Goal: Information Seeking & Learning: Learn about a topic

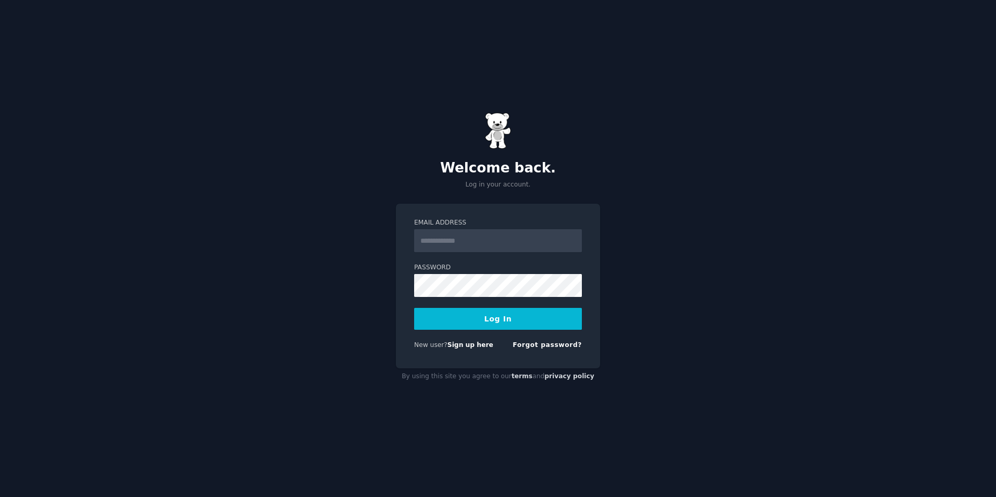
type input "**********"
click at [480, 320] on button "Log In" at bounding box center [498, 319] width 168 height 22
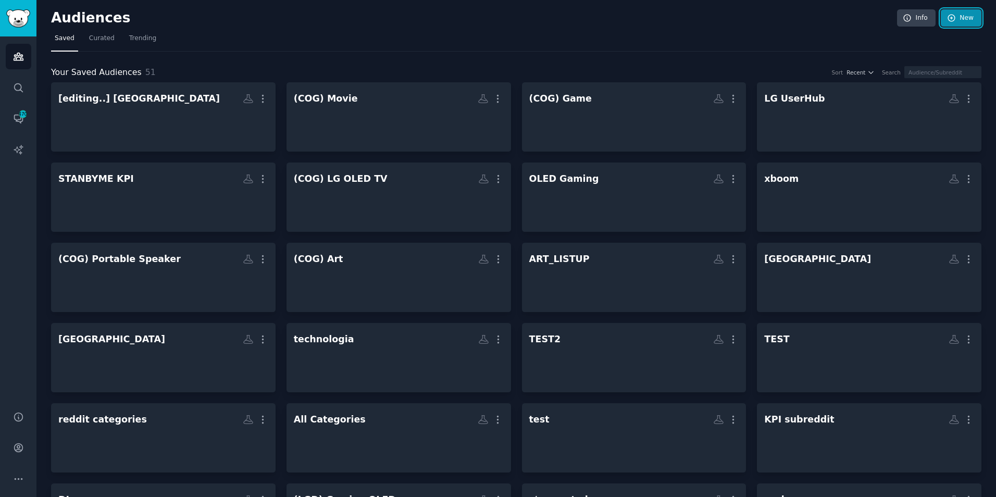
click at [966, 19] on link "New" at bounding box center [961, 18] width 41 height 18
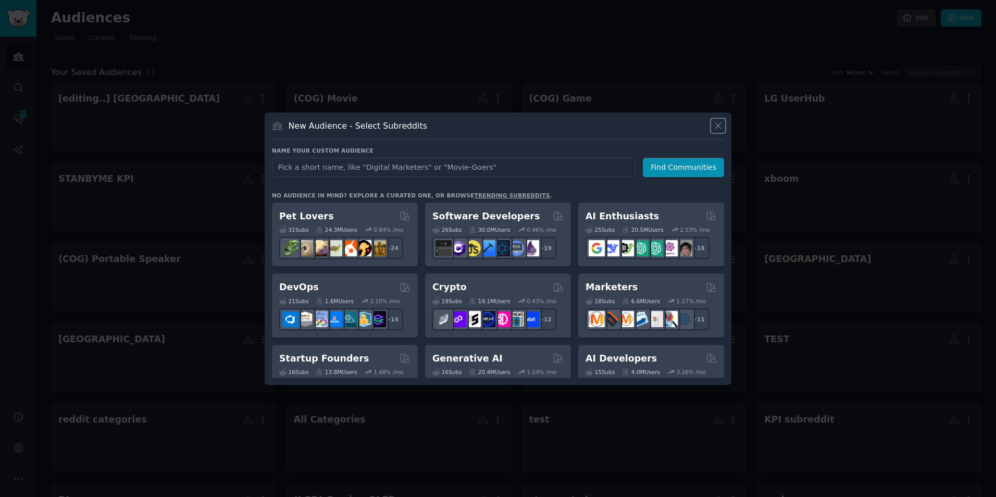
click at [720, 126] on icon at bounding box center [718, 125] width 11 height 11
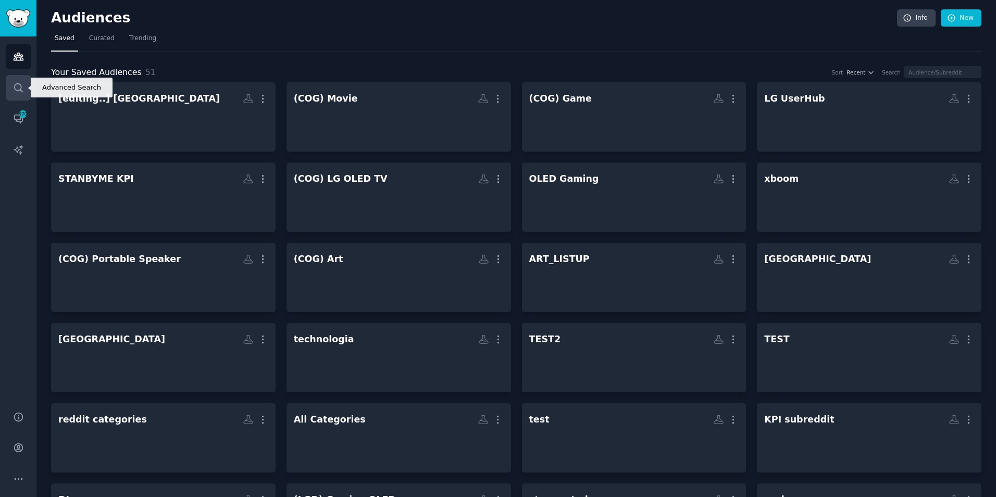
click at [15, 85] on icon "Sidebar" at bounding box center [18, 87] width 11 height 11
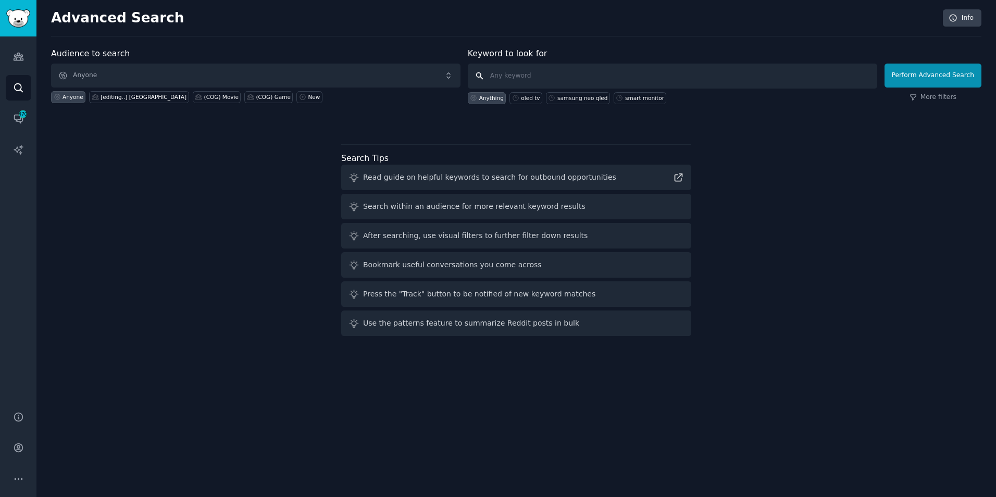
click at [529, 71] on input "text" at bounding box center [673, 76] width 410 height 25
click at [171, 74] on span "Anyone" at bounding box center [256, 76] width 410 height 24
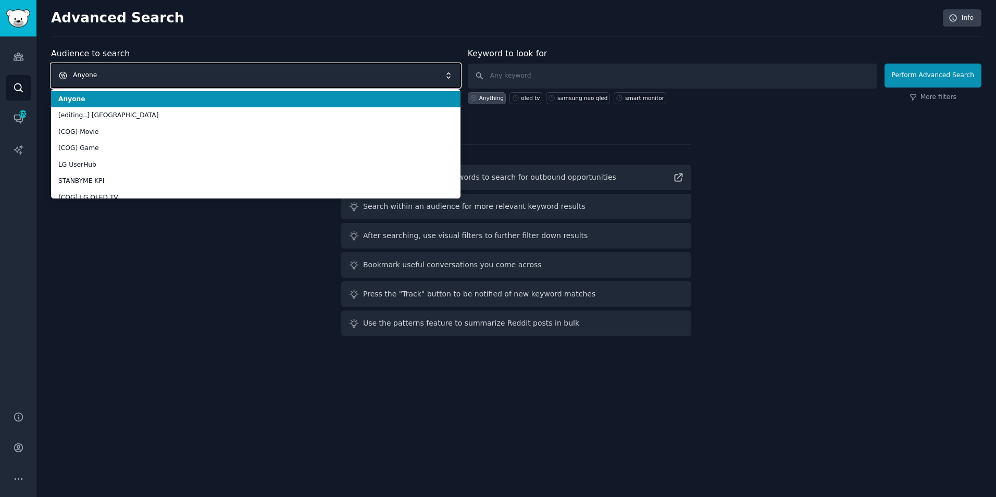
click at [171, 74] on span "Anyone" at bounding box center [256, 76] width 410 height 24
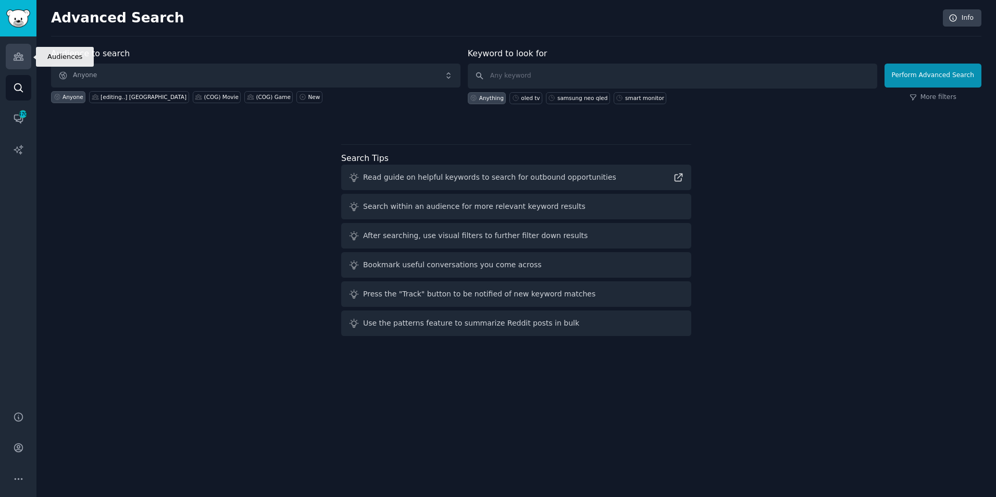
click at [22, 61] on icon "Sidebar" at bounding box center [18, 56] width 11 height 11
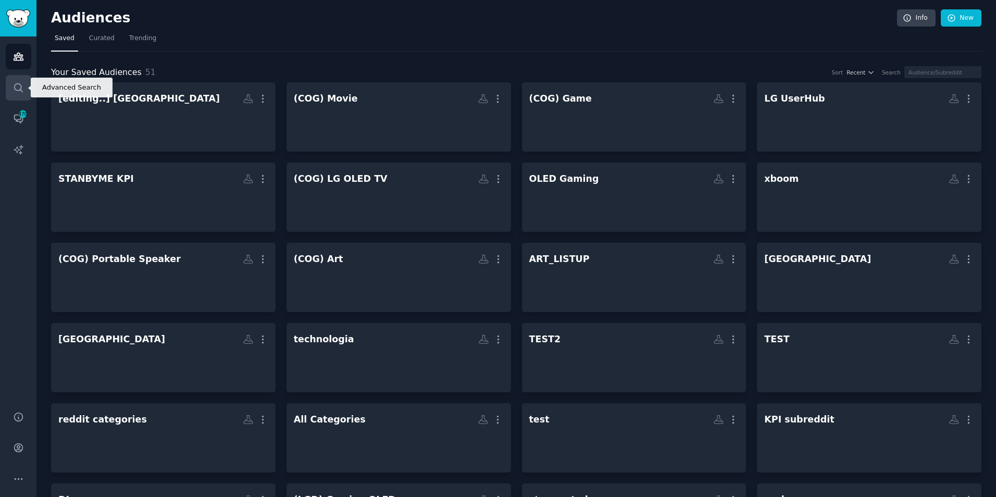
click at [26, 89] on link "Search" at bounding box center [19, 88] width 26 height 26
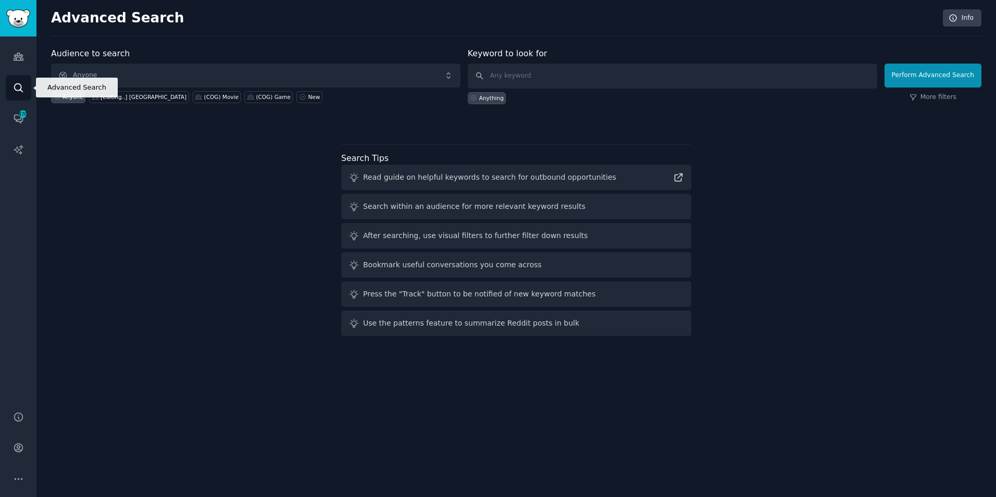
click at [26, 89] on link "Search" at bounding box center [19, 88] width 26 height 26
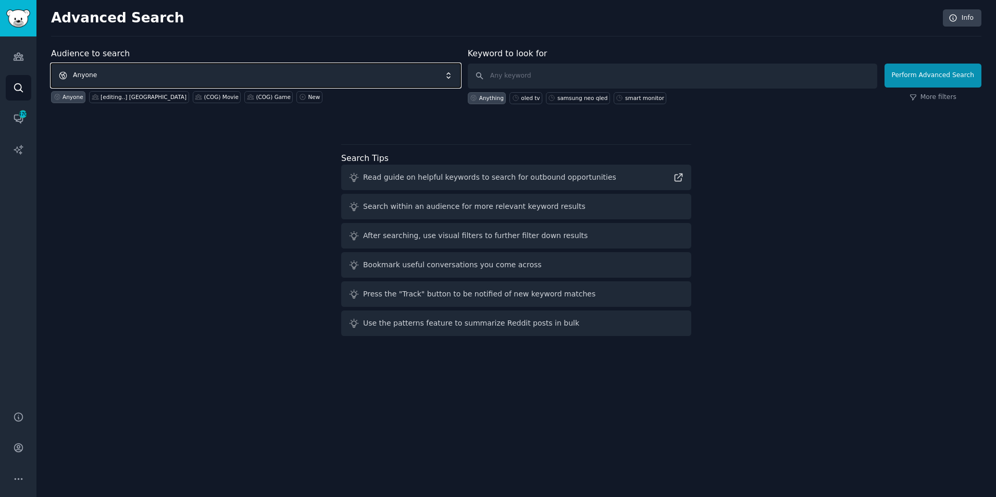
click at [309, 72] on span "Anyone" at bounding box center [256, 76] width 410 height 24
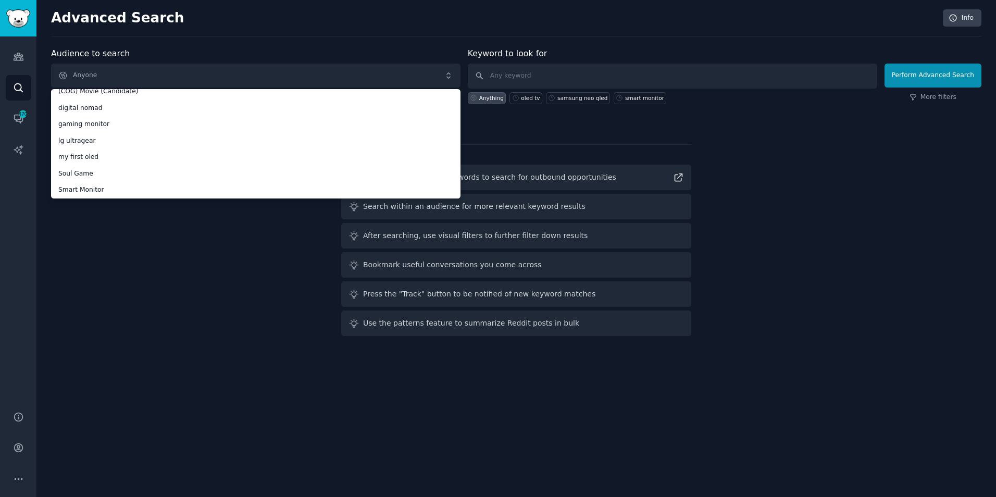
scroll to position [748, 0]
click at [137, 265] on div "Audience to search Anyone Anyone [editing..] StandbyMe (COG) Movie (COG) Game L…" at bounding box center [516, 193] width 930 height 293
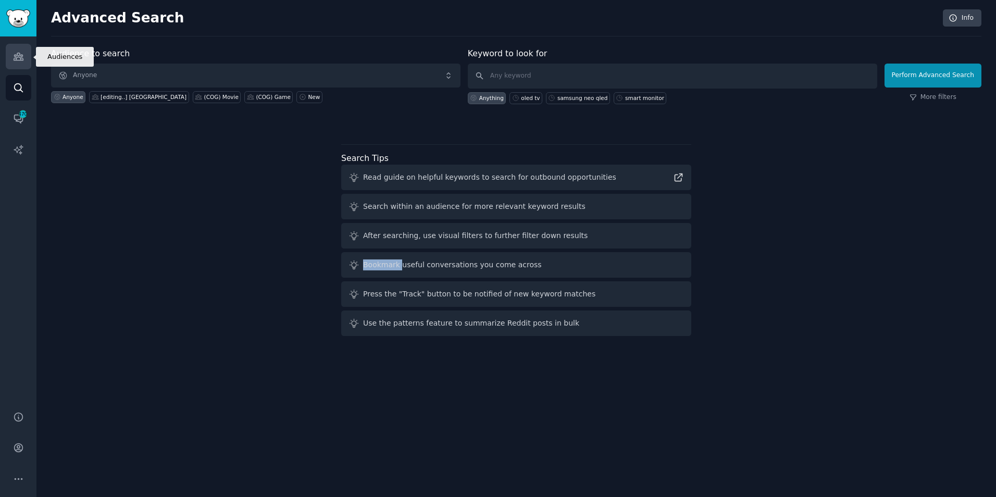
click at [14, 54] on icon "Sidebar" at bounding box center [18, 56] width 11 height 11
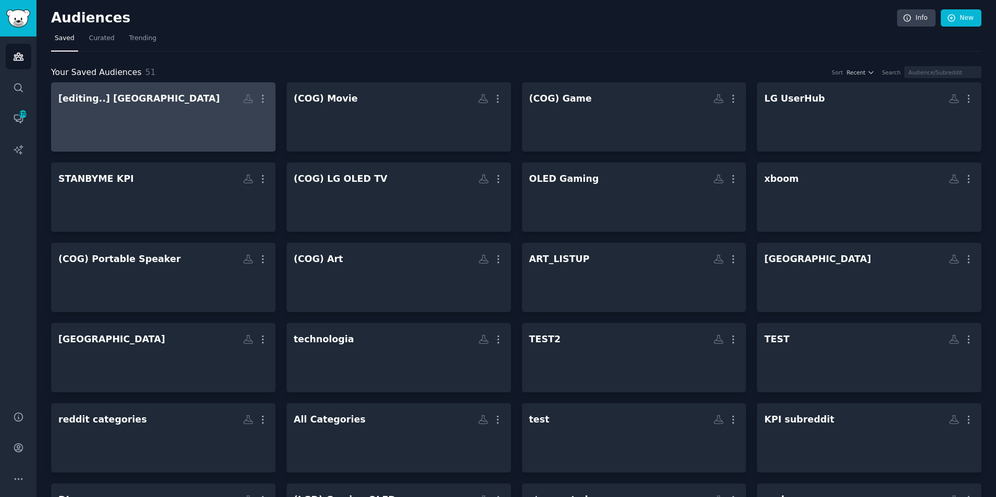
click at [181, 114] on div at bounding box center [163, 126] width 210 height 36
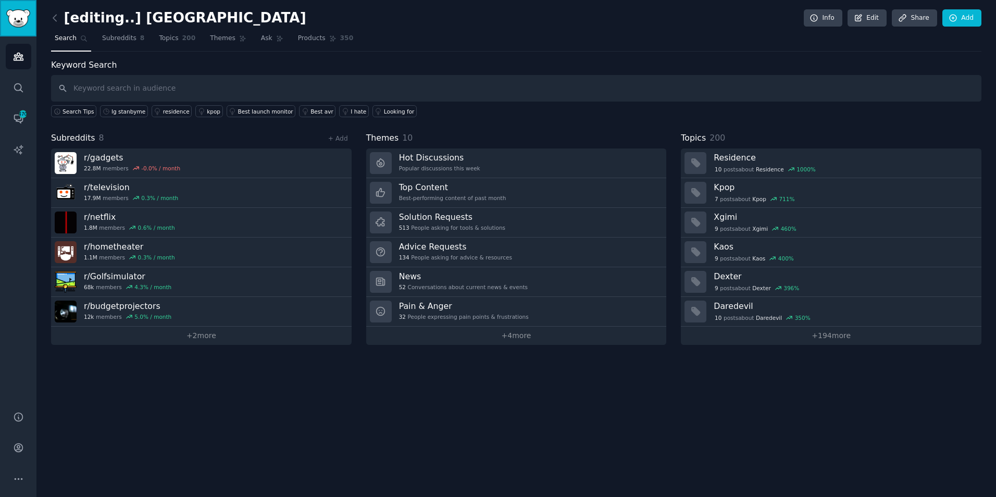
click at [13, 21] on img "Sidebar" at bounding box center [18, 18] width 24 height 18
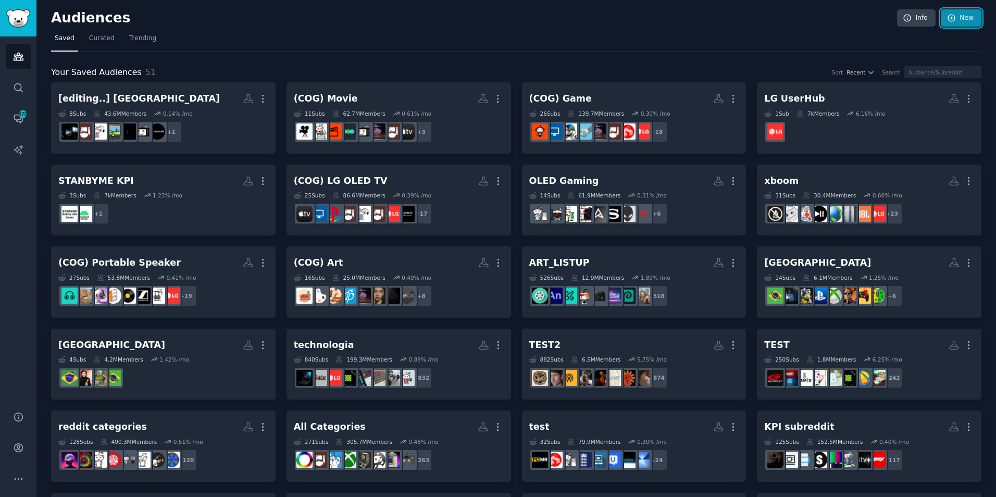
click at [971, 17] on link "New" at bounding box center [961, 18] width 41 height 18
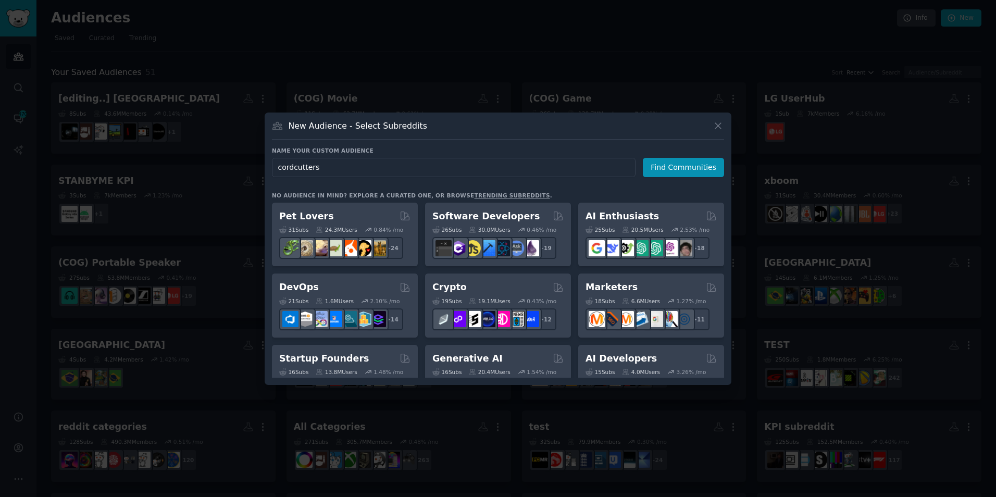
type input "cordcutters"
click at [716, 123] on icon at bounding box center [718, 125] width 11 height 11
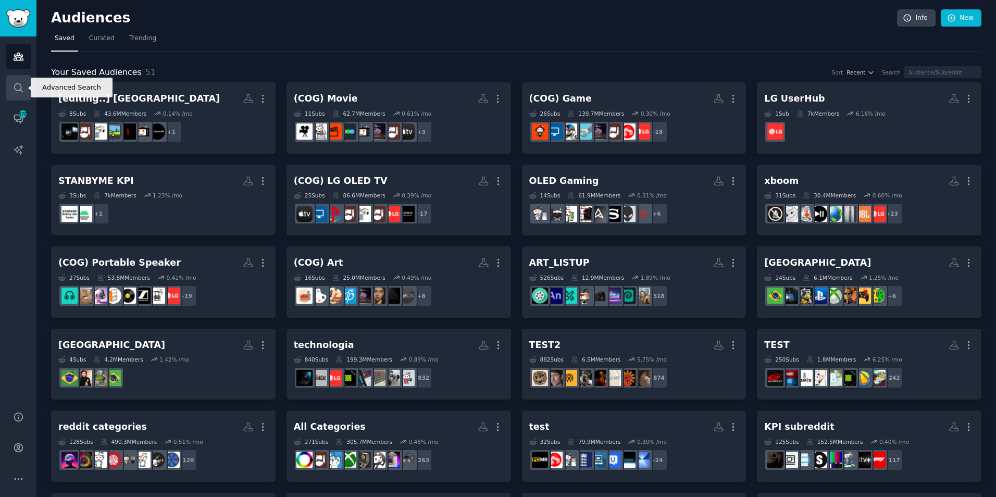
click at [18, 92] on icon "Sidebar" at bounding box center [18, 87] width 11 height 11
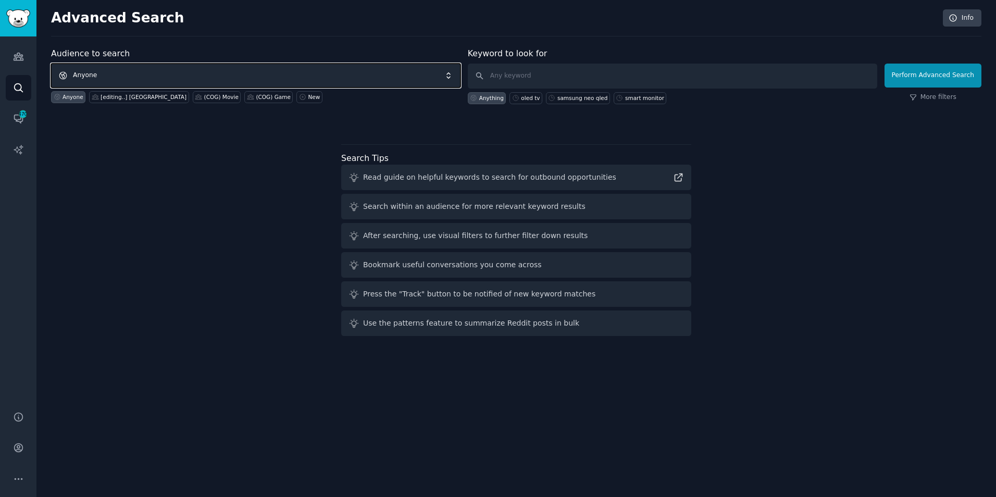
click at [127, 77] on span "Anyone" at bounding box center [256, 76] width 410 height 24
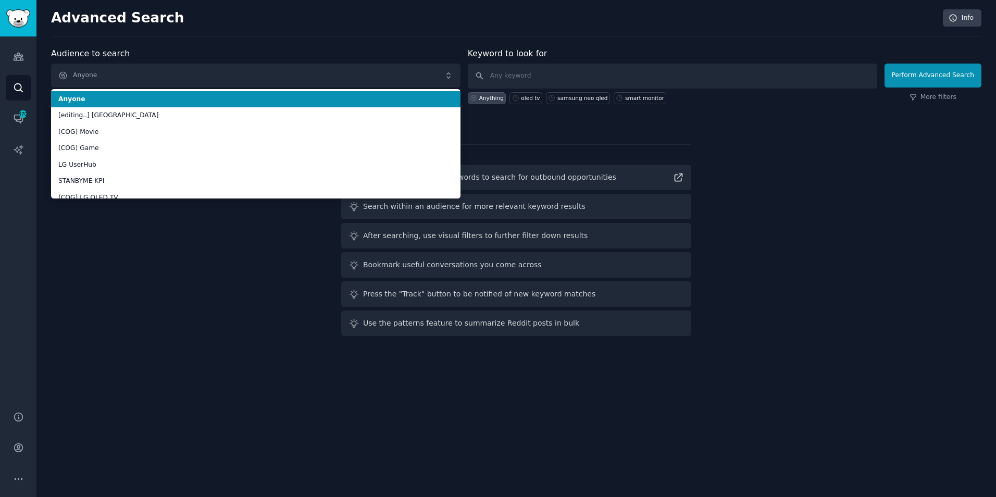
click at [138, 97] on span "Anyone" at bounding box center [255, 99] width 395 height 9
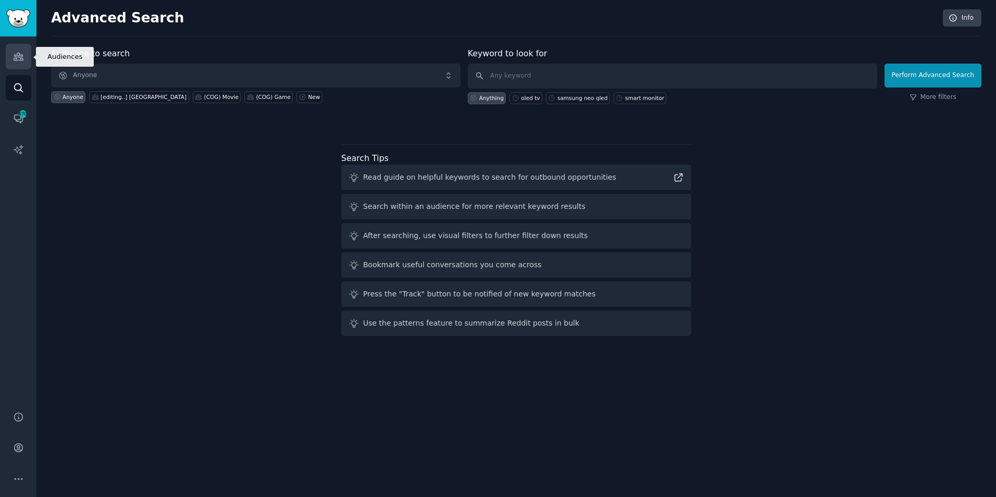
click at [22, 57] on icon "Sidebar" at bounding box center [18, 56] width 11 height 11
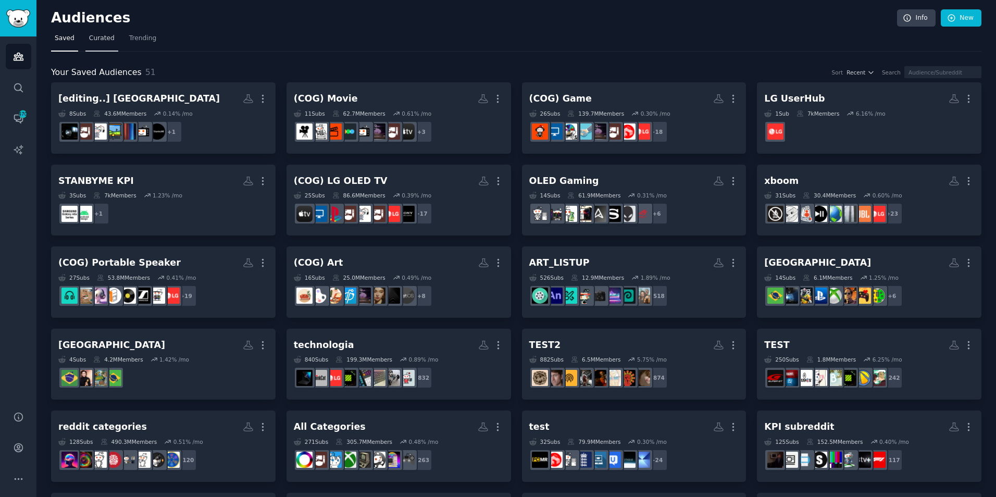
click at [93, 43] on span "Curated" at bounding box center [102, 38] width 26 height 9
click at [93, 43] on link "Curated" at bounding box center [101, 40] width 33 height 21
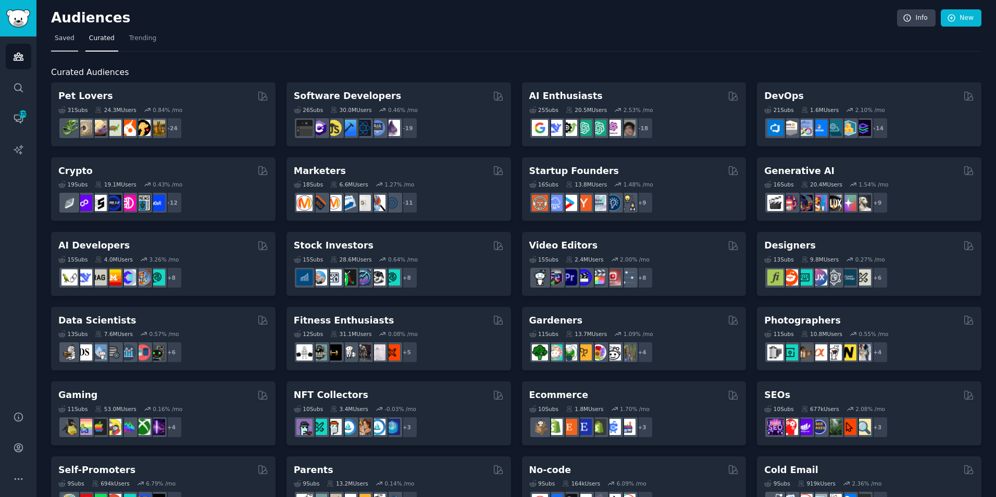
click at [67, 41] on span "Saved" at bounding box center [65, 38] width 20 height 9
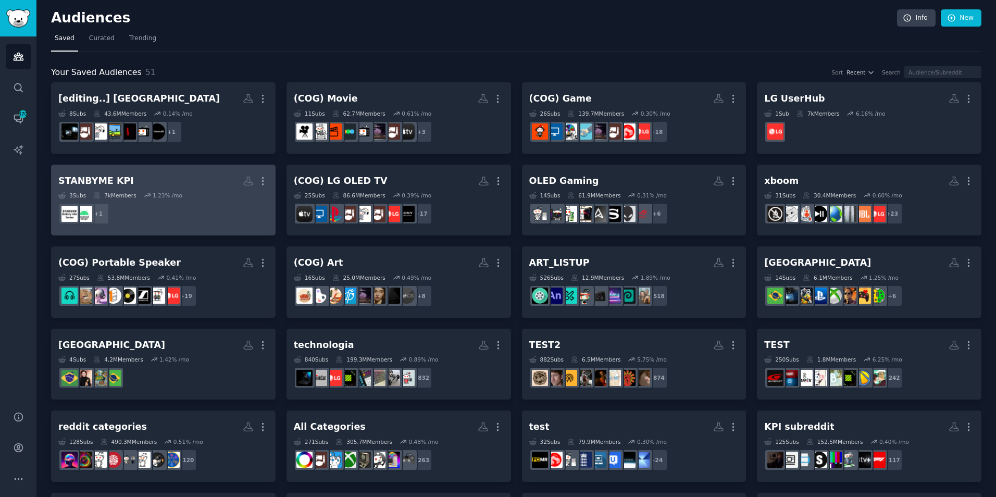
click at [159, 213] on dd "+ 1" at bounding box center [163, 213] width 210 height 29
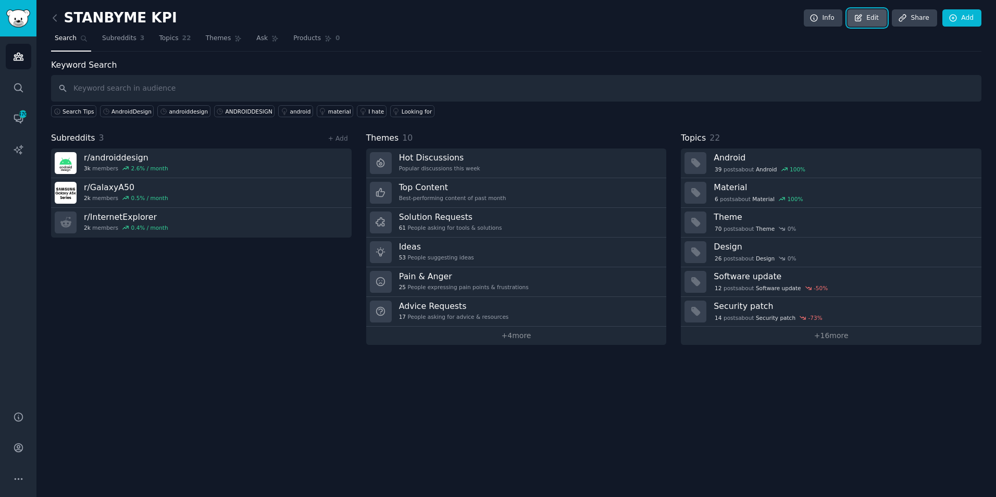
click at [876, 11] on link "Edit" at bounding box center [867, 18] width 39 height 18
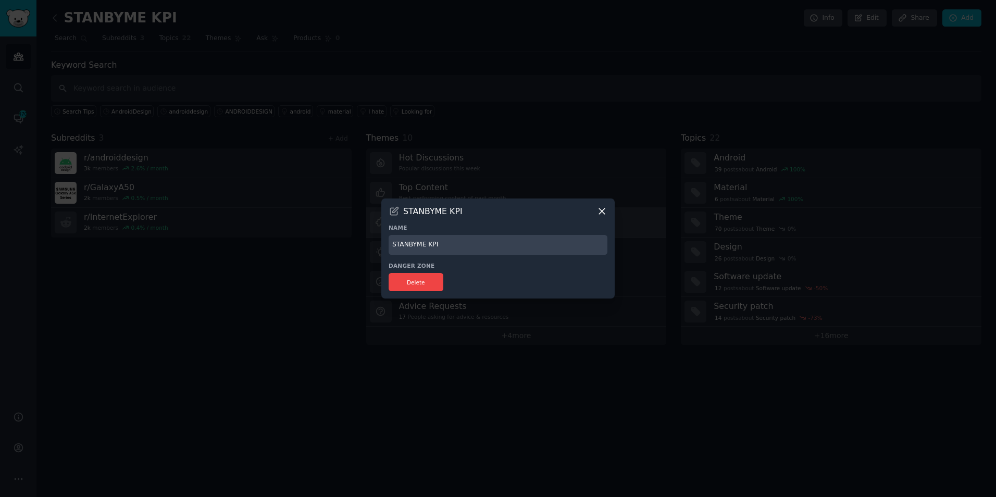
click at [600, 209] on icon at bounding box center [602, 211] width 11 height 11
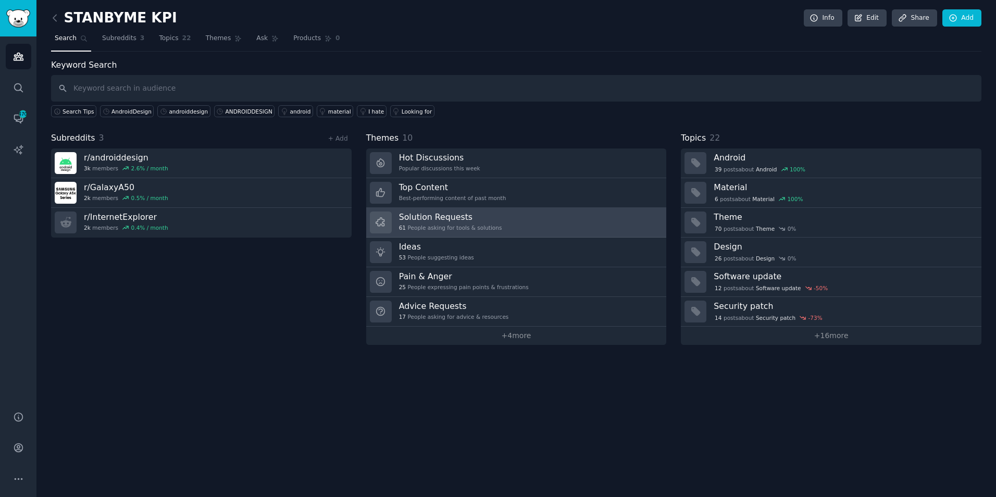
click at [600, 209] on link "Solution Requests 61 People asking for tools & solutions" at bounding box center [516, 223] width 301 height 30
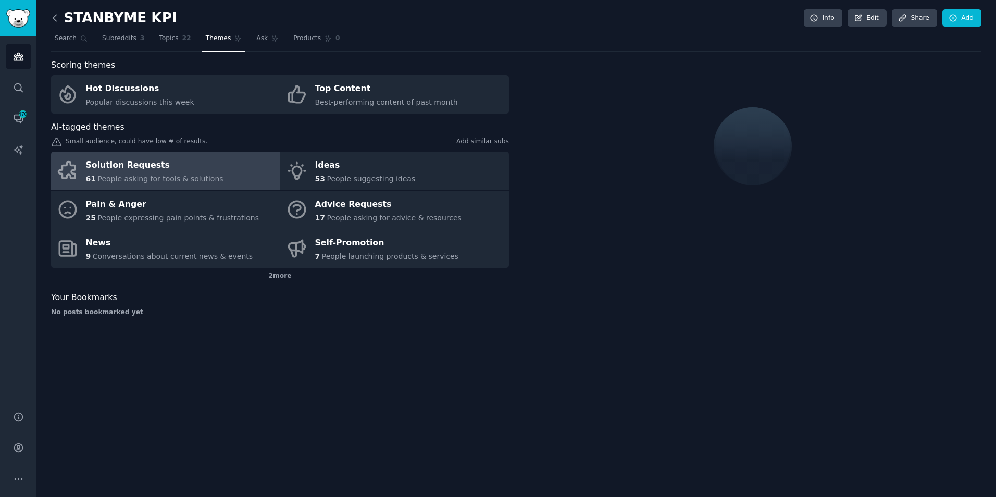
click at [54, 19] on icon at bounding box center [54, 18] width 3 height 6
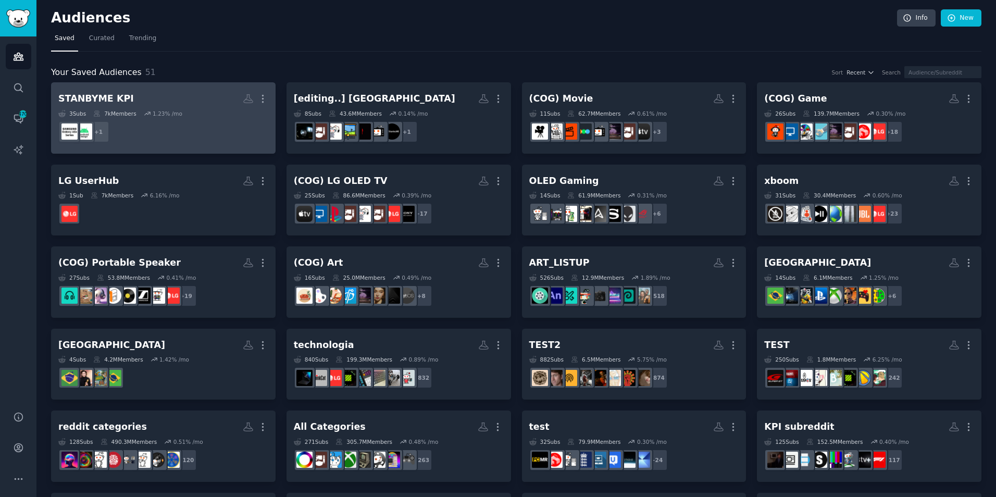
click at [183, 102] on h2 "STANBYME KPI More" at bounding box center [163, 99] width 210 height 18
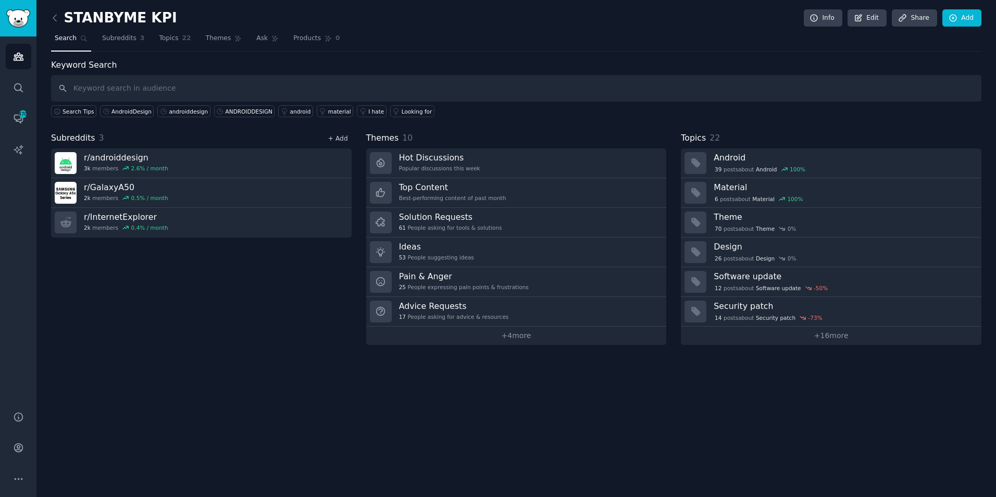
click at [345, 139] on link "+ Add" at bounding box center [338, 138] width 20 height 7
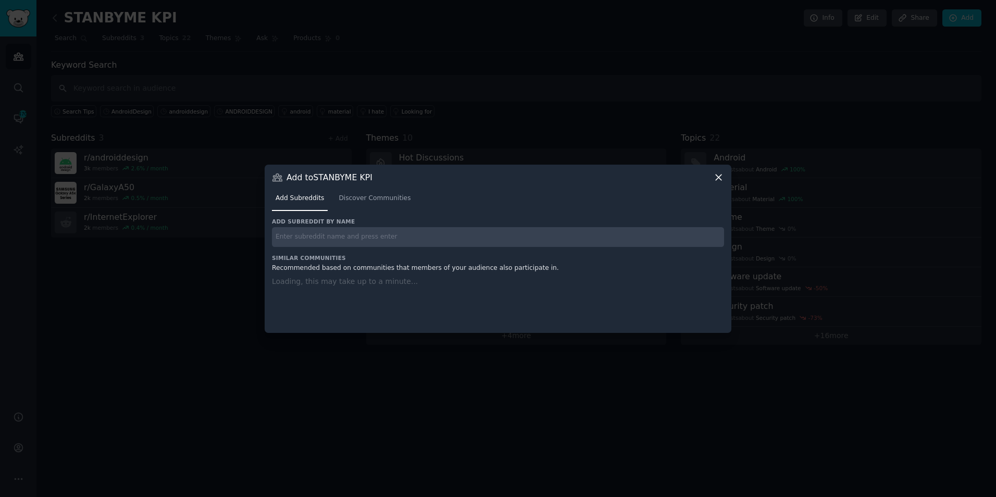
click at [341, 241] on div "Add subreddit by name Similar Communities Recommended based on communities that…" at bounding box center [498, 269] width 452 height 102
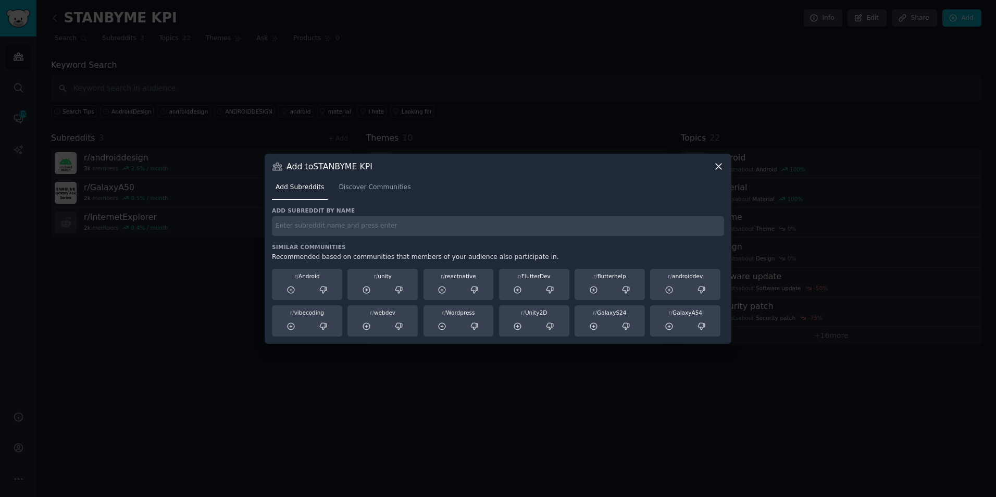
click at [341, 241] on div "Add subreddit by name Similar Communities Recommended based on communities that…" at bounding box center [498, 272] width 452 height 130
click at [346, 224] on input "text" at bounding box center [498, 226] width 452 height 20
click at [388, 230] on input "cordcutters" at bounding box center [498, 226] width 452 height 20
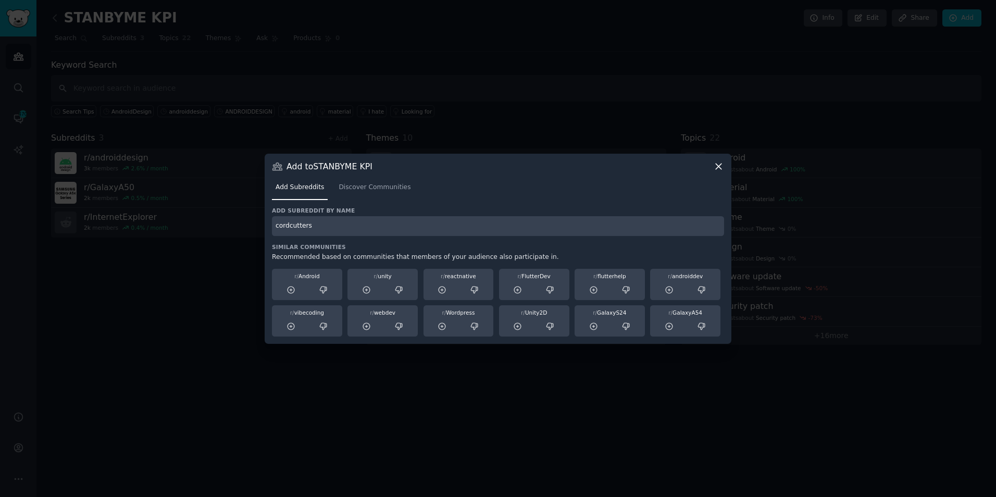
type input "cordcutters"
click at [387, 226] on div at bounding box center [381, 223] width 22 height 22
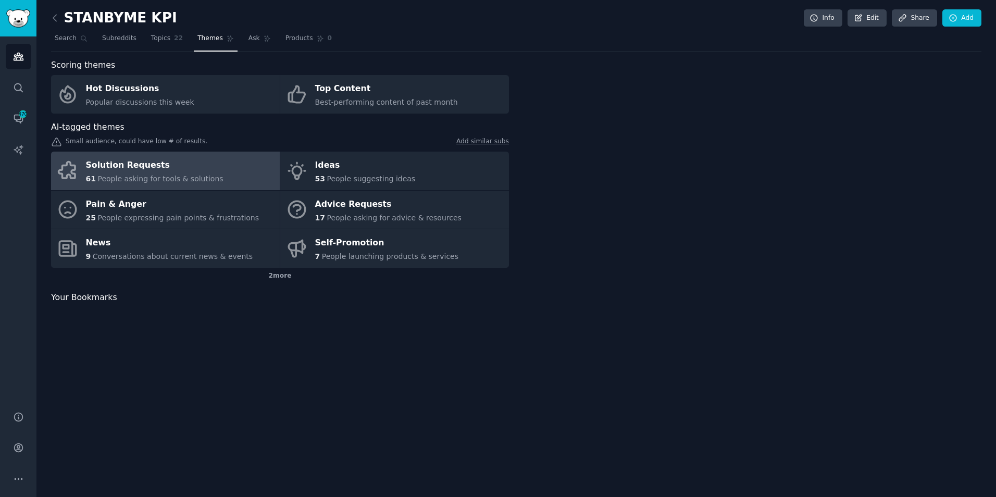
click at [387, 226] on link "Advice Requests 17 People asking for advice & resources" at bounding box center [394, 210] width 229 height 39
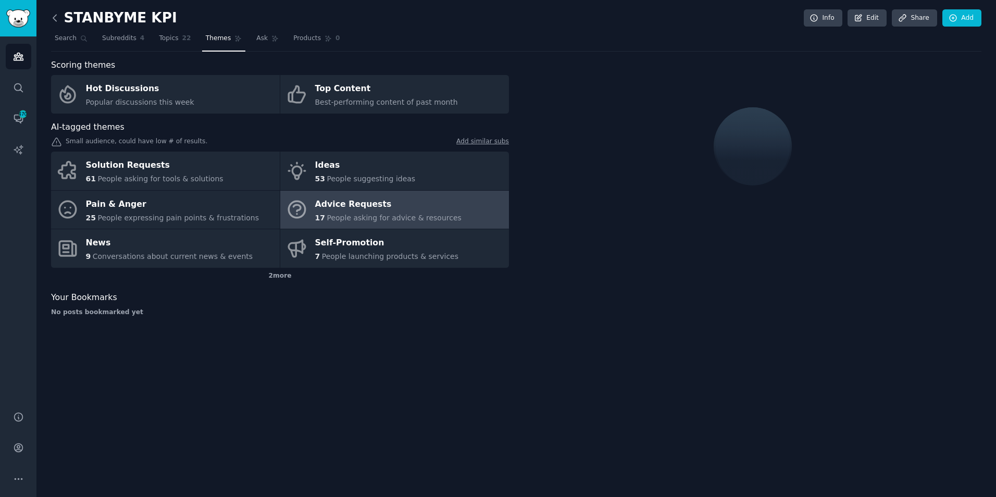
click at [52, 17] on icon at bounding box center [54, 18] width 11 height 11
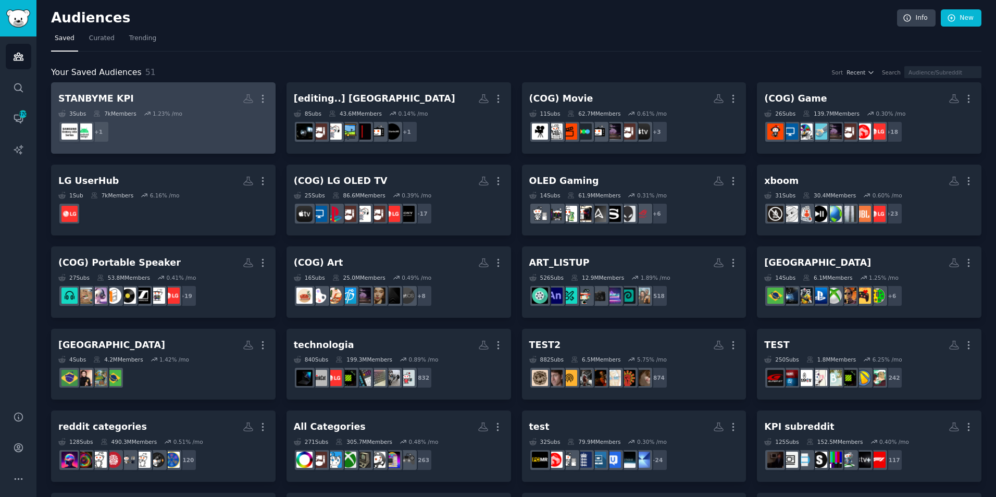
click at [209, 138] on dd "+ 1" at bounding box center [163, 131] width 210 height 29
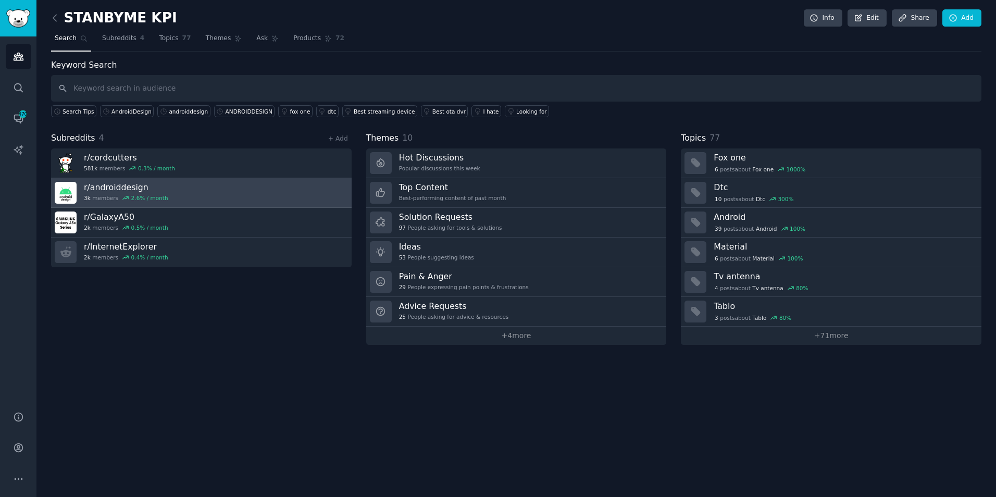
drag, startPoint x: 275, startPoint y: 184, endPoint x: 220, endPoint y: 197, distance: 56.2
click at [220, 197] on link "r/ androiddesign 3k members 2.6 % / month" at bounding box center [201, 193] width 301 height 30
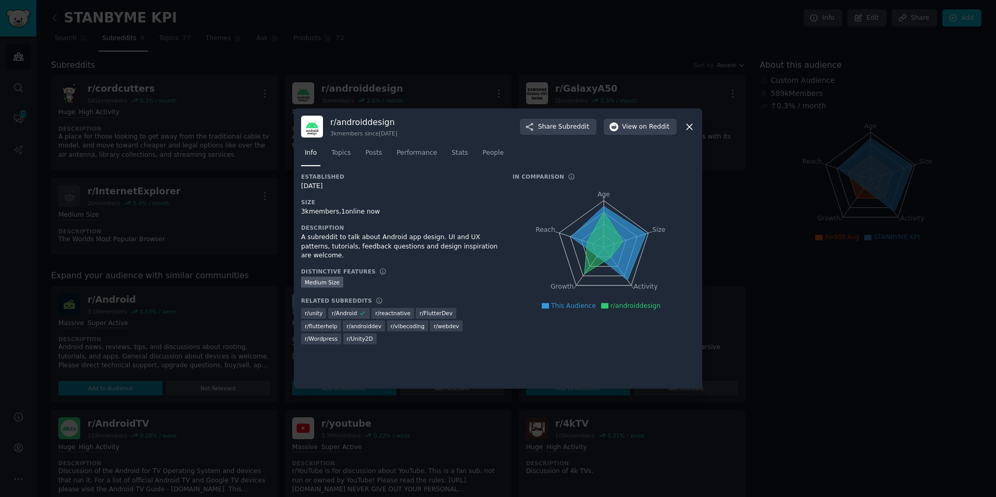
click at [687, 126] on icon at bounding box center [689, 126] width 11 height 11
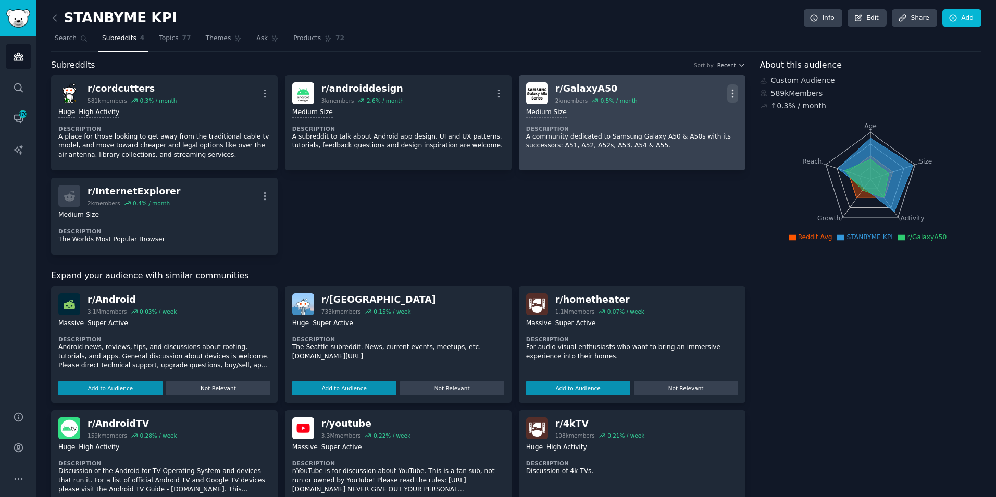
click at [729, 89] on icon "button" at bounding box center [732, 93] width 11 height 11
click at [691, 132] on p "Delete" at bounding box center [692, 133] width 24 height 11
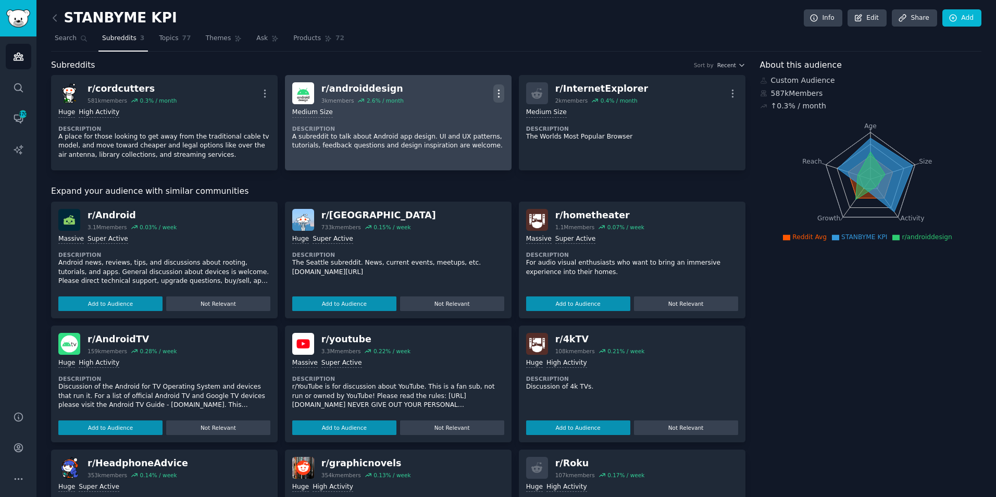
click at [495, 88] on icon "button" at bounding box center [498, 93] width 11 height 11
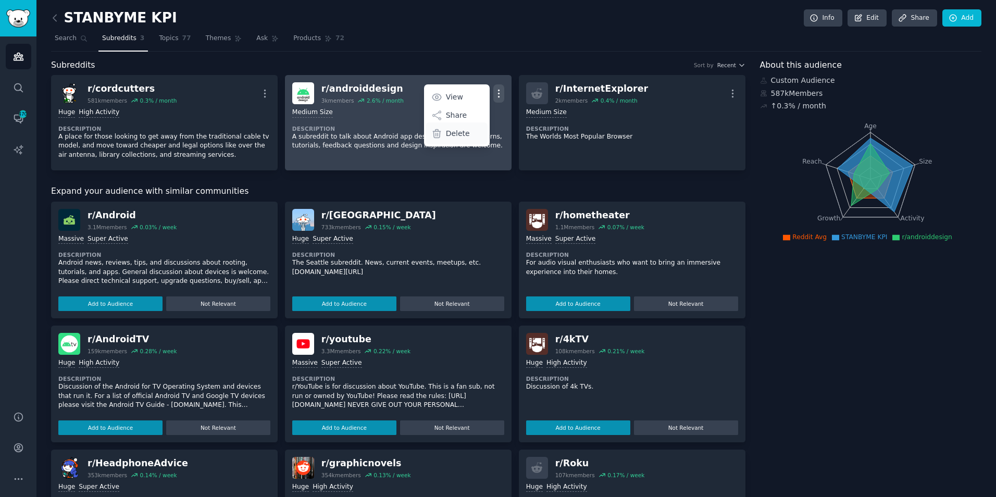
click at [449, 130] on p "Delete" at bounding box center [458, 133] width 24 height 11
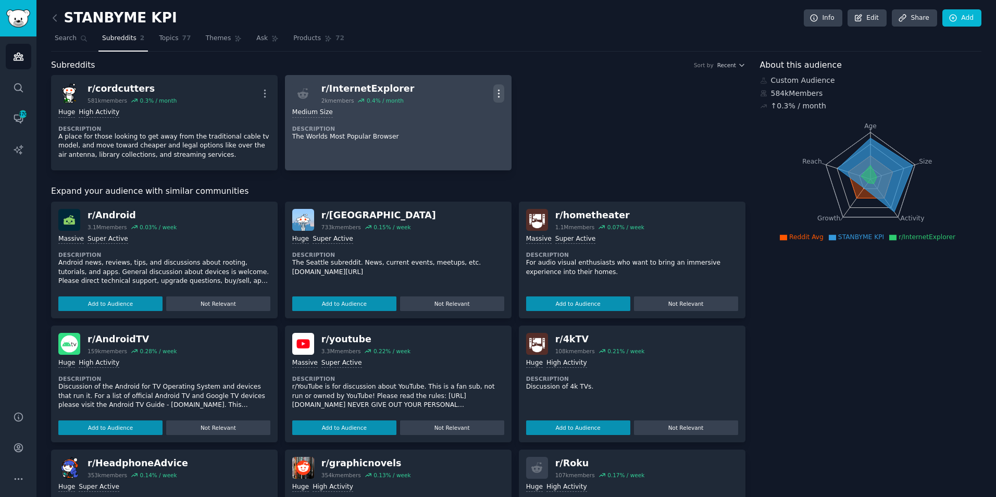
click at [499, 91] on icon "button" at bounding box center [498, 93] width 11 height 11
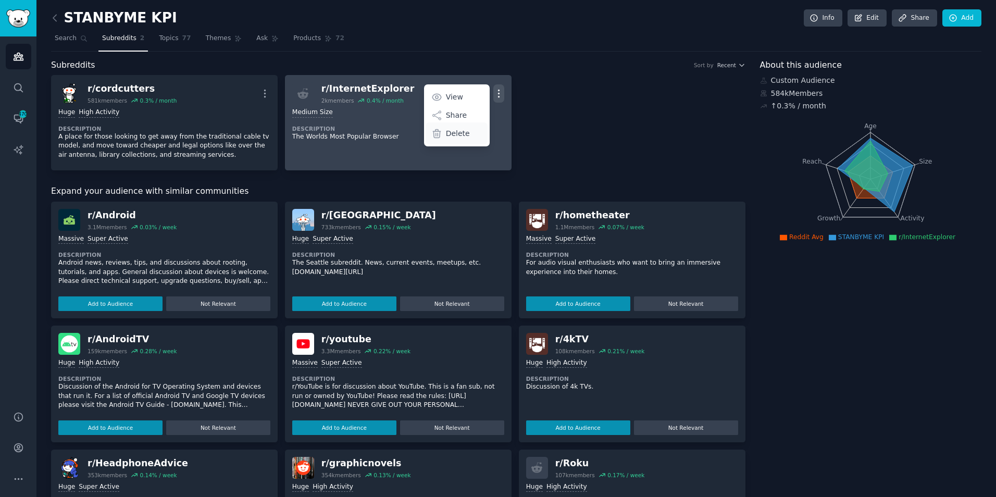
click at [472, 132] on div "Delete" at bounding box center [457, 133] width 62 height 22
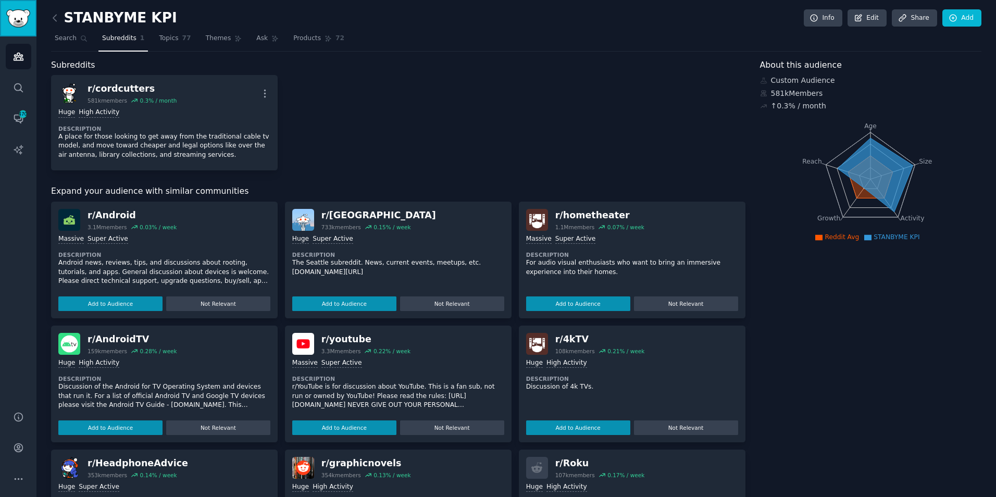
click at [17, 13] on img "Sidebar" at bounding box center [18, 18] width 24 height 18
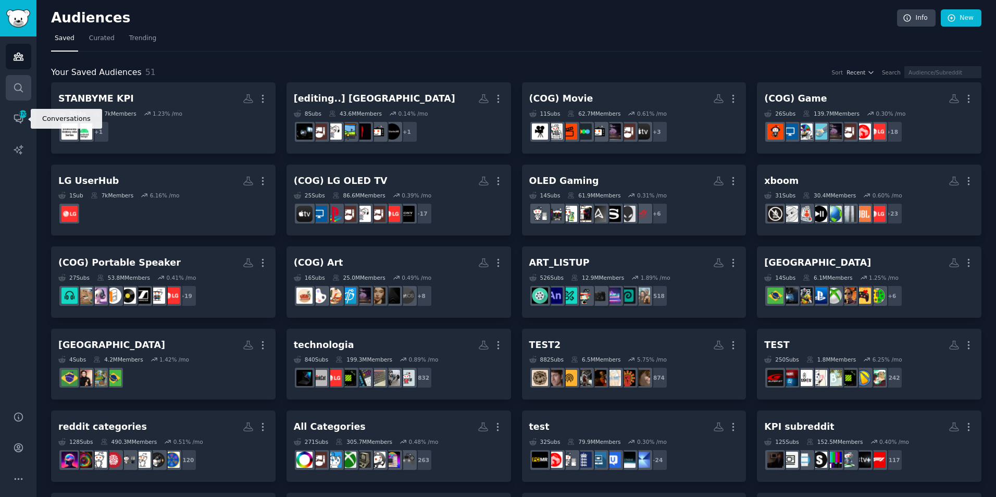
click at [14, 82] on icon "Sidebar" at bounding box center [18, 87] width 11 height 11
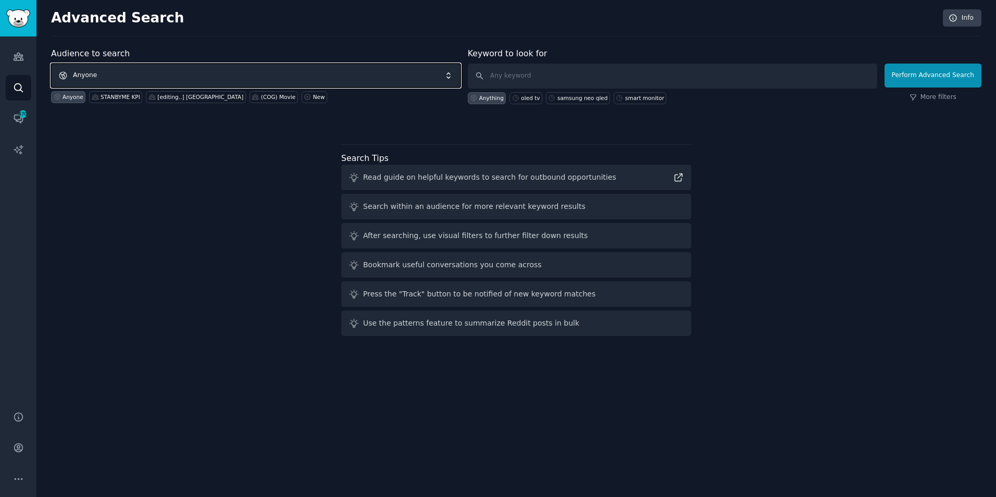
click at [198, 71] on span "Anyone" at bounding box center [256, 76] width 410 height 24
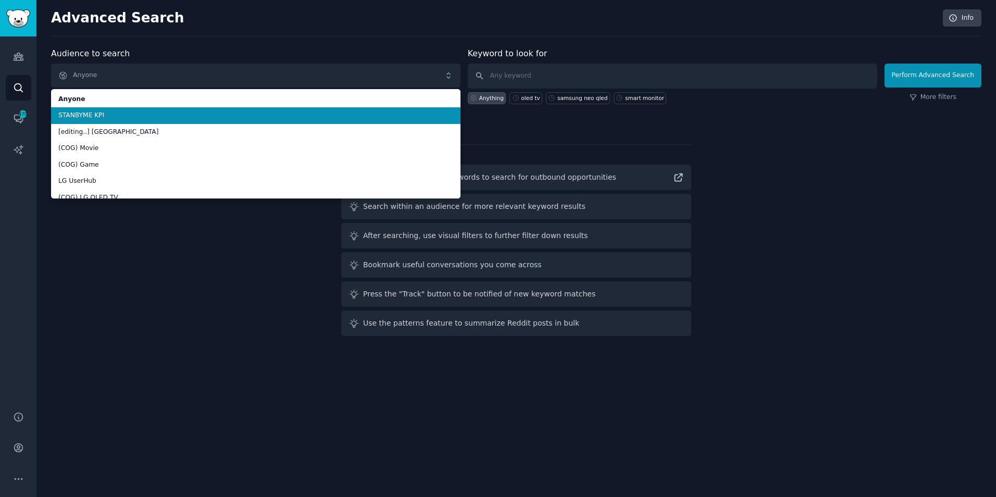
click at [138, 115] on span "STANBYME KPI" at bounding box center [255, 115] width 395 height 9
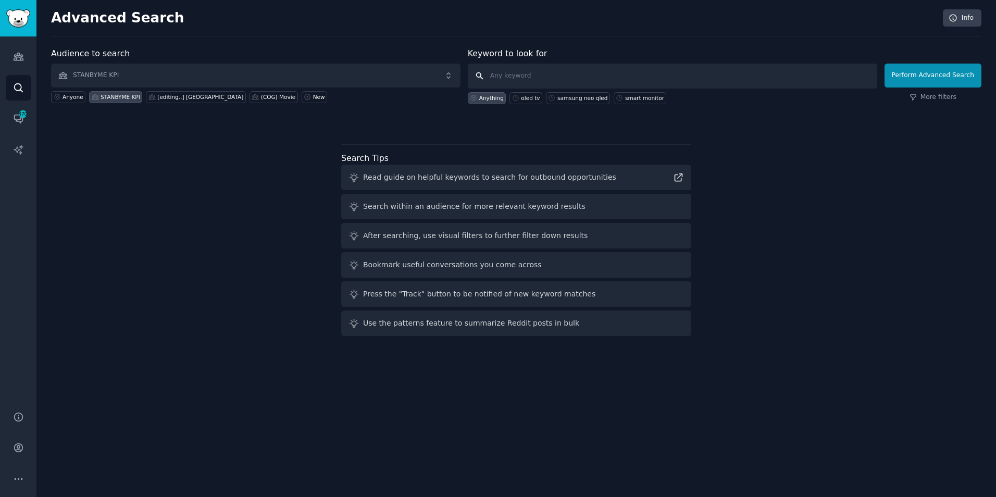
click at [587, 70] on input "text" at bounding box center [673, 76] width 410 height 25
click at [940, 80] on button "Perform Advanced Search" at bounding box center [933, 76] width 97 height 24
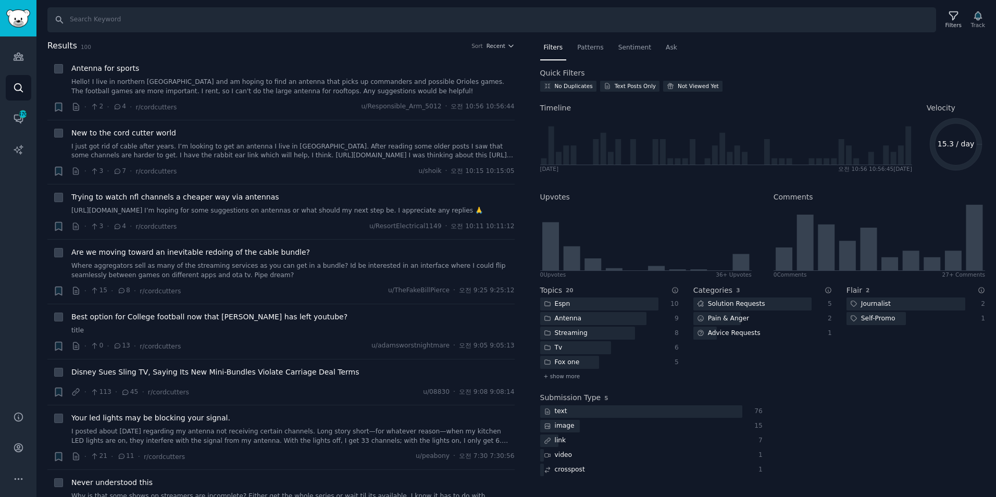
click at [809, 56] on nav "Filters Patterns Sentiment Ask" at bounding box center [762, 50] width 445 height 21
click at [12, 59] on link "Audiences" at bounding box center [19, 57] width 26 height 26
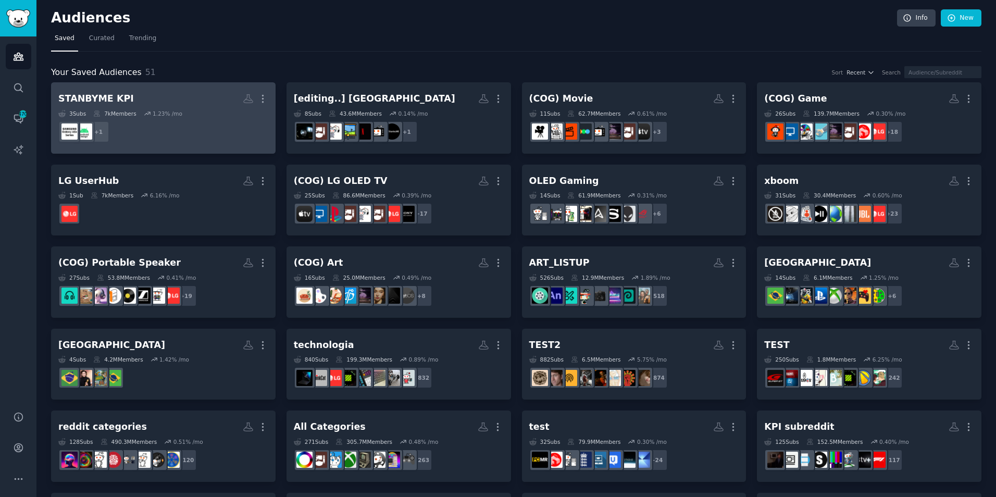
click at [153, 138] on dd "+ 1" at bounding box center [163, 131] width 210 height 29
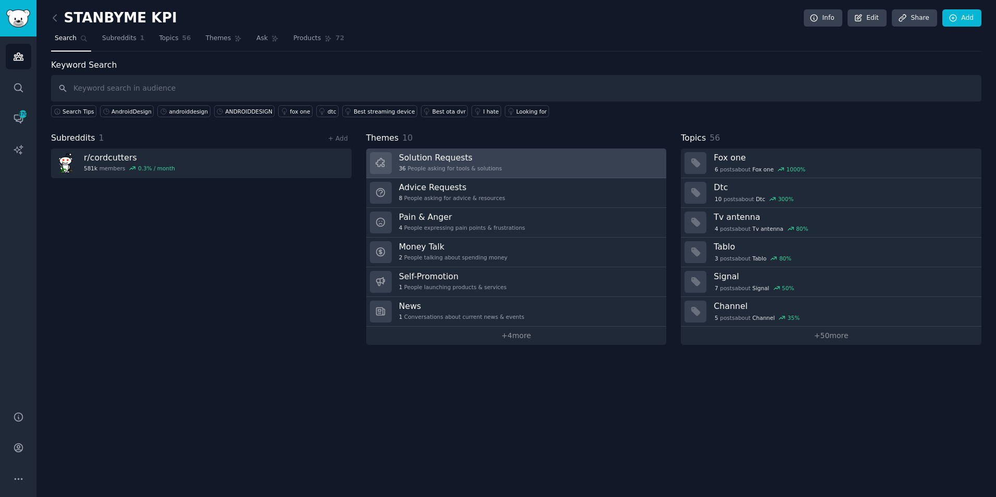
click at [510, 166] on link "Solution Requests 36 People asking for tools & solutions" at bounding box center [516, 163] width 301 height 30
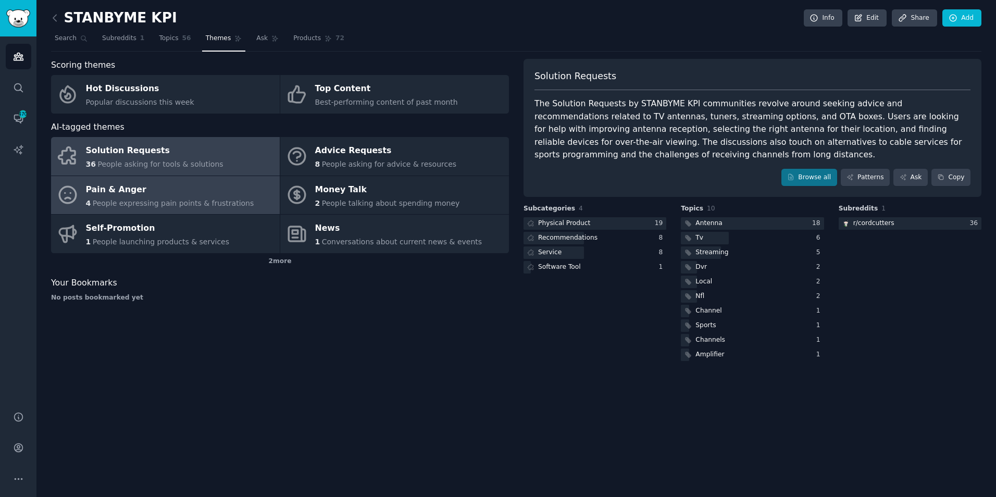
click at [132, 199] on span "People expressing pain points & frustrations" at bounding box center [174, 203] width 162 height 8
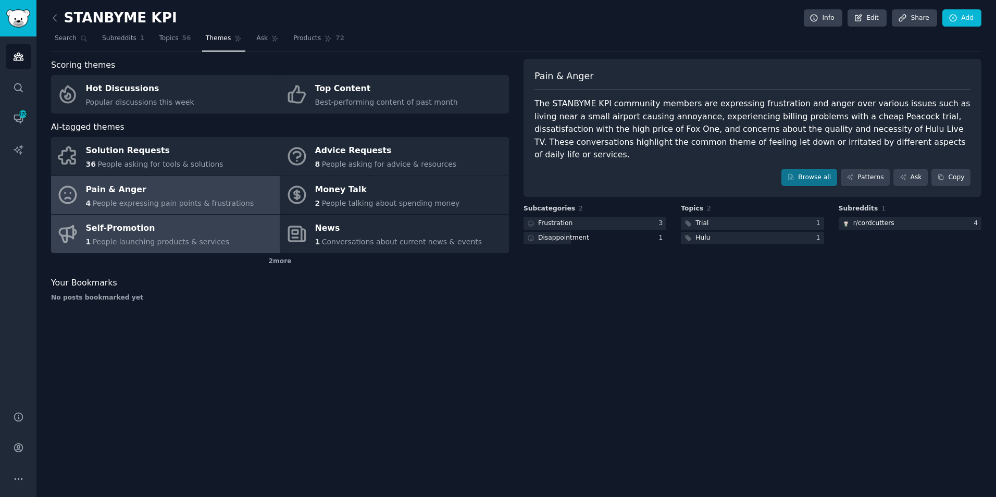
click at [154, 240] on span "People launching products & services" at bounding box center [161, 242] width 137 height 8
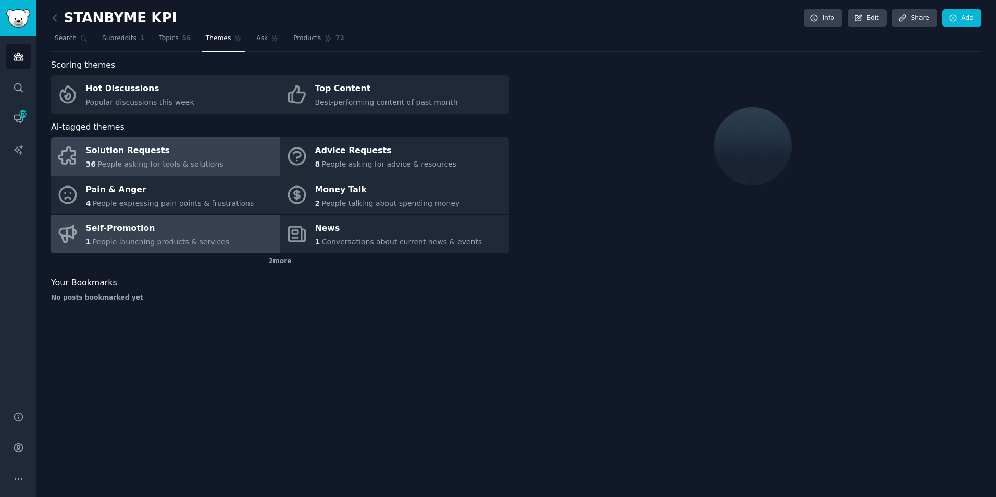
click at [187, 162] on span "People asking for tools & solutions" at bounding box center [160, 164] width 126 height 8
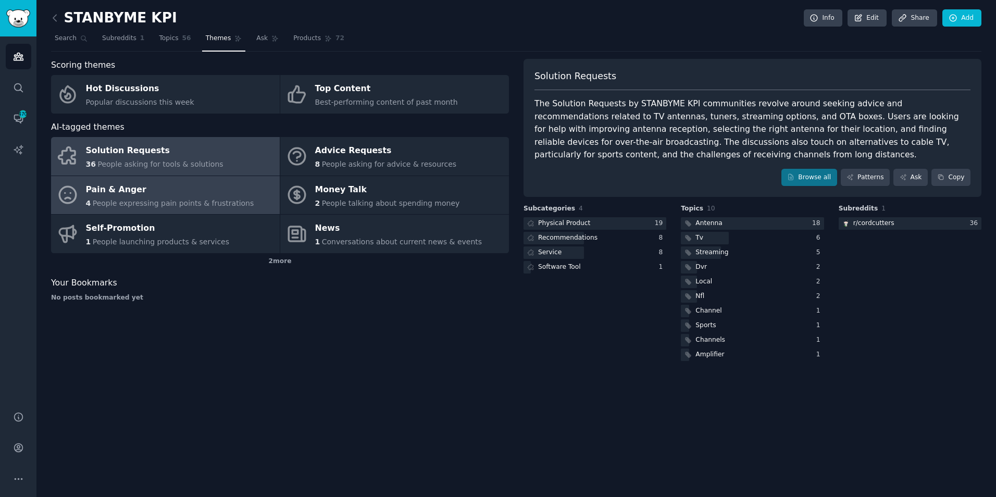
click at [175, 205] on span "People expressing pain points & frustrations" at bounding box center [174, 203] width 162 height 8
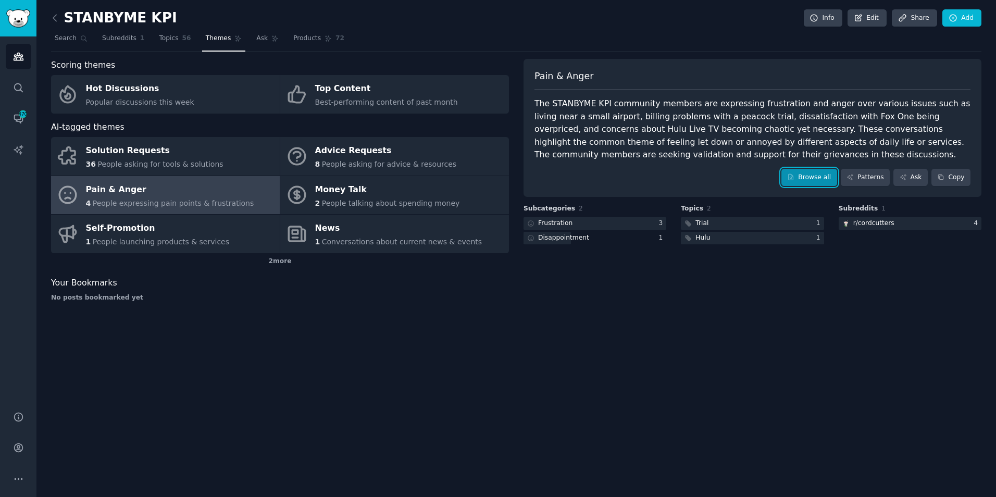
click at [821, 178] on link "Browse all" at bounding box center [809, 178] width 56 height 18
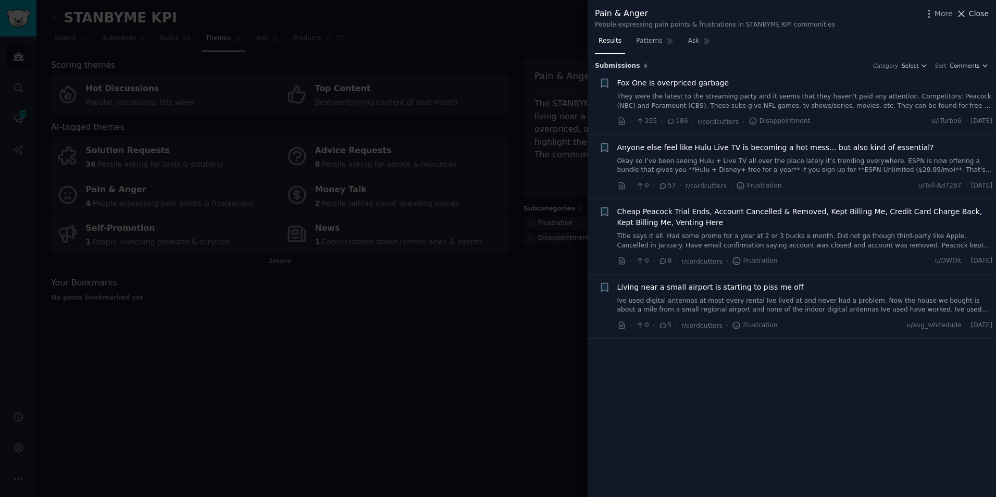
click at [967, 14] on icon at bounding box center [961, 13] width 11 height 11
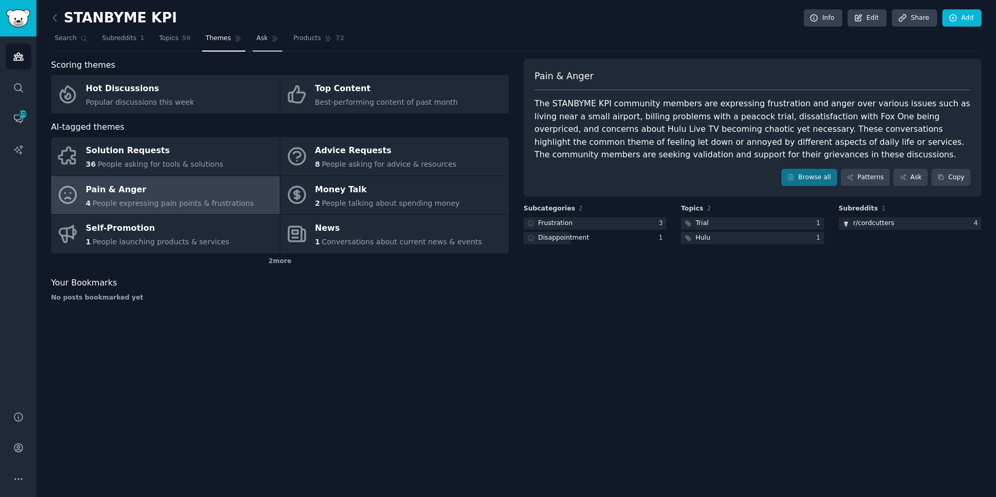
click at [256, 35] on span "Ask" at bounding box center [261, 38] width 11 height 9
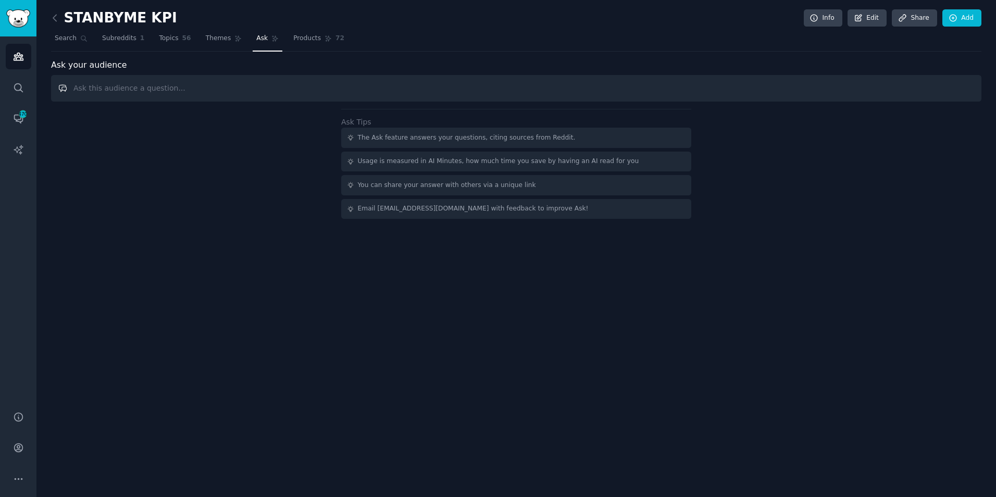
click at [146, 89] on input "text" at bounding box center [516, 88] width 930 height 27
paste input "frustrated with streaming services OR hate Netflix OR angry at Hulu"
type input "frustrated with streaming services OR hate Netflix OR angry at Hulu"
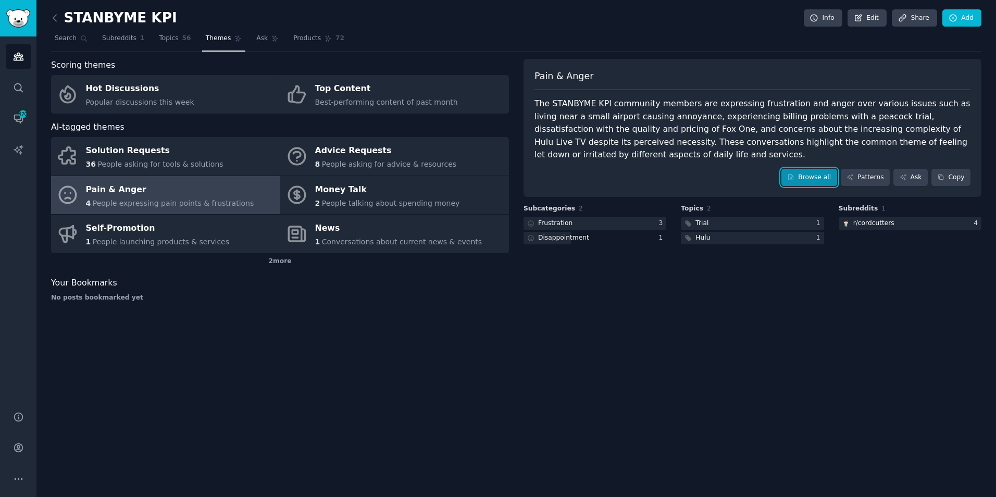
click at [827, 176] on link "Browse all" at bounding box center [809, 178] width 56 height 18
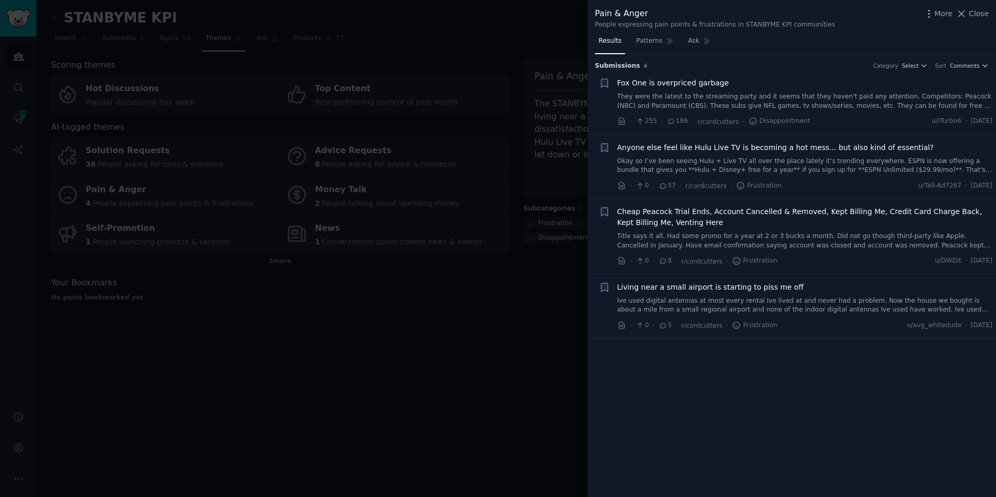
click at [666, 83] on span "Fox One is overpriced garbage" at bounding box center [673, 83] width 112 height 11
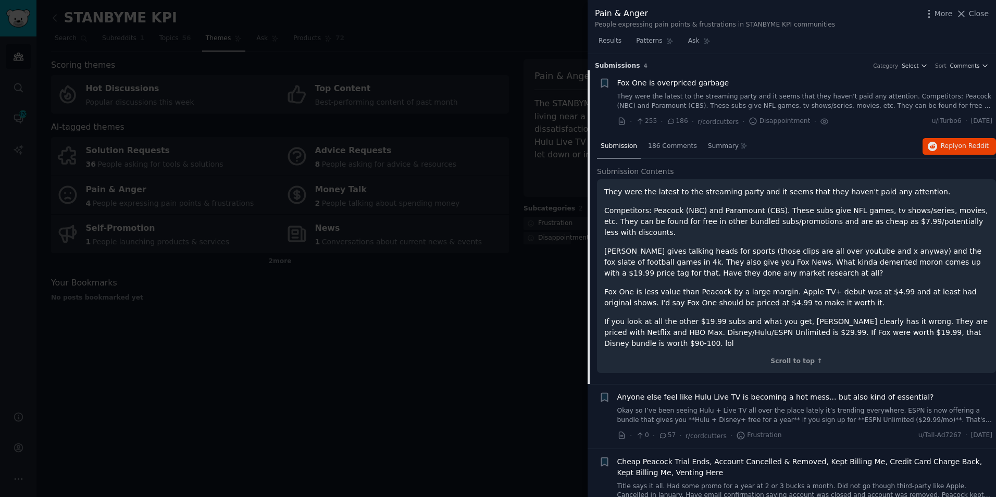
scroll to position [17, 0]
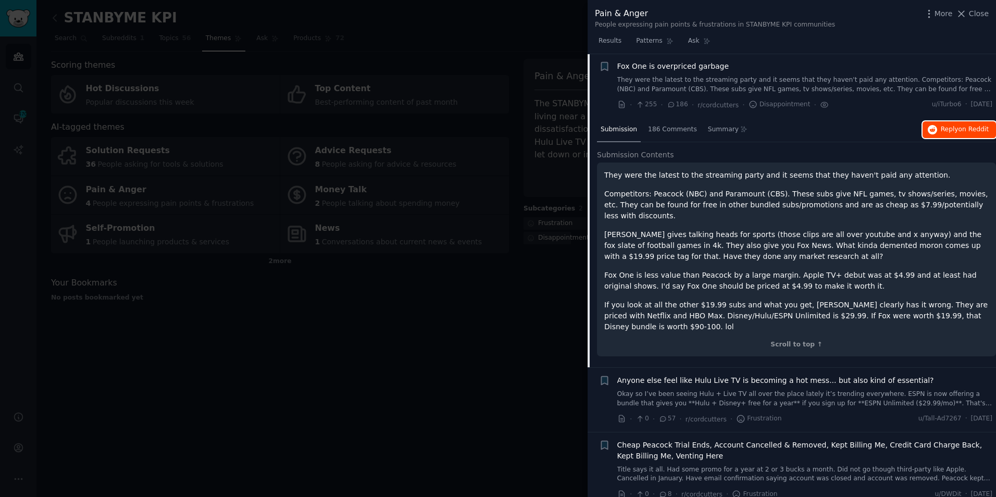
click at [959, 130] on span "on Reddit" at bounding box center [974, 129] width 30 height 7
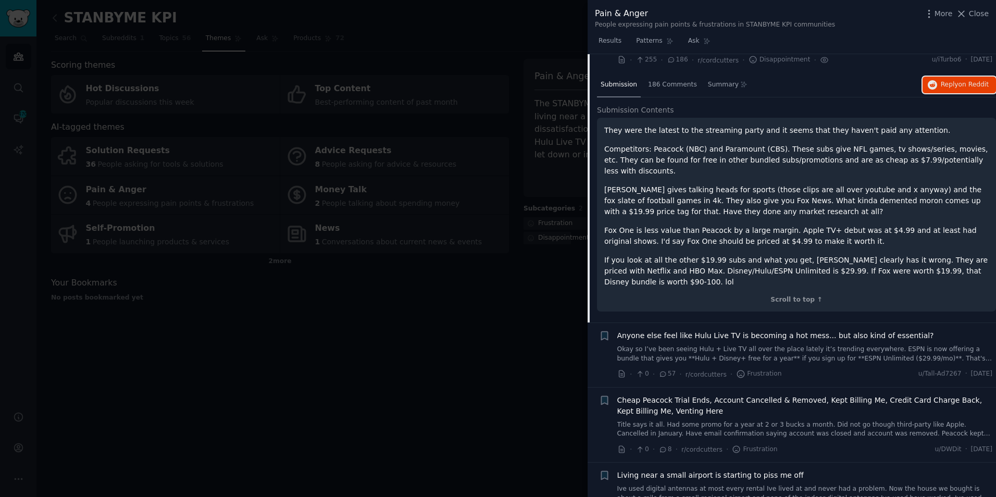
scroll to position [80, 0]
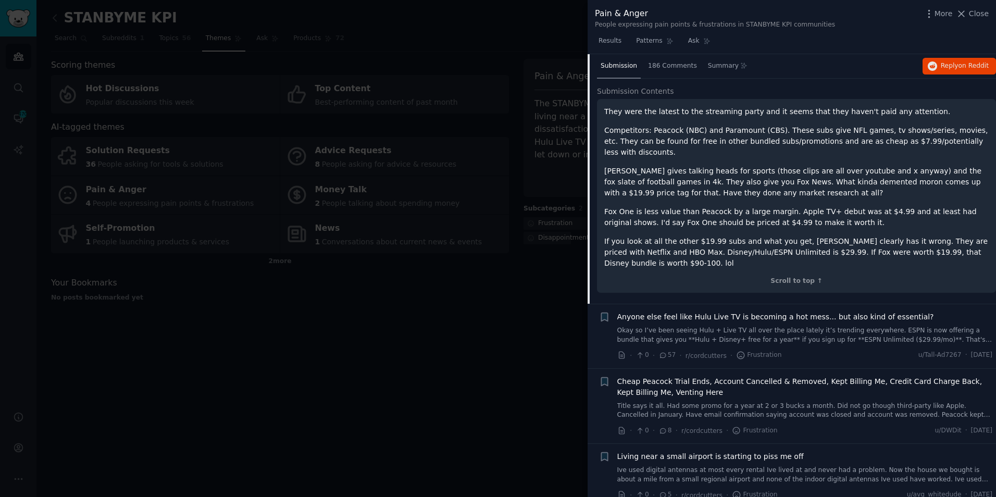
click at [815, 315] on div "Anyone else feel like Hulu Live TV is becoming a hot mess... but also kind of e…" at bounding box center [805, 328] width 376 height 33
click at [857, 312] on span "Anyone else feel like Hulu Live TV is becoming a hot mess... but also kind of e…" at bounding box center [775, 317] width 317 height 11
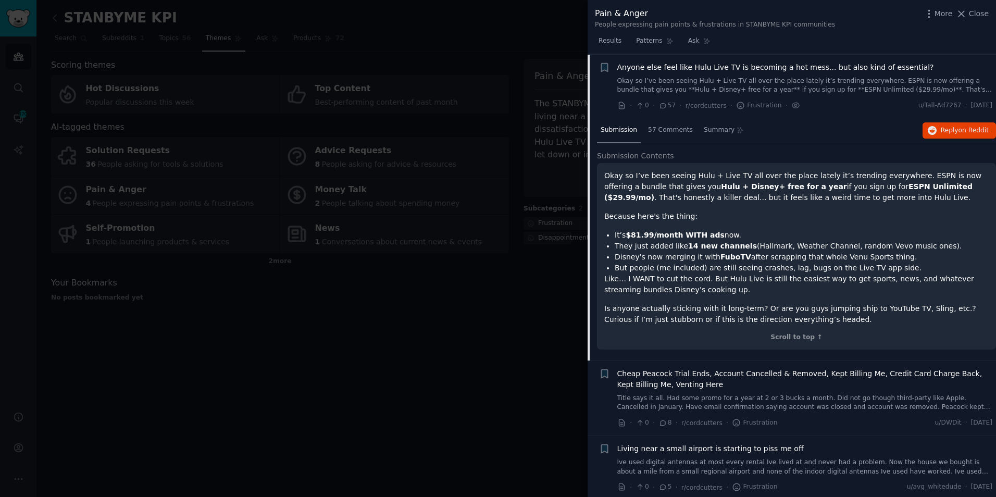
scroll to position [81, 0]
click at [951, 129] on span "Reply on Reddit" at bounding box center [965, 130] width 48 height 9
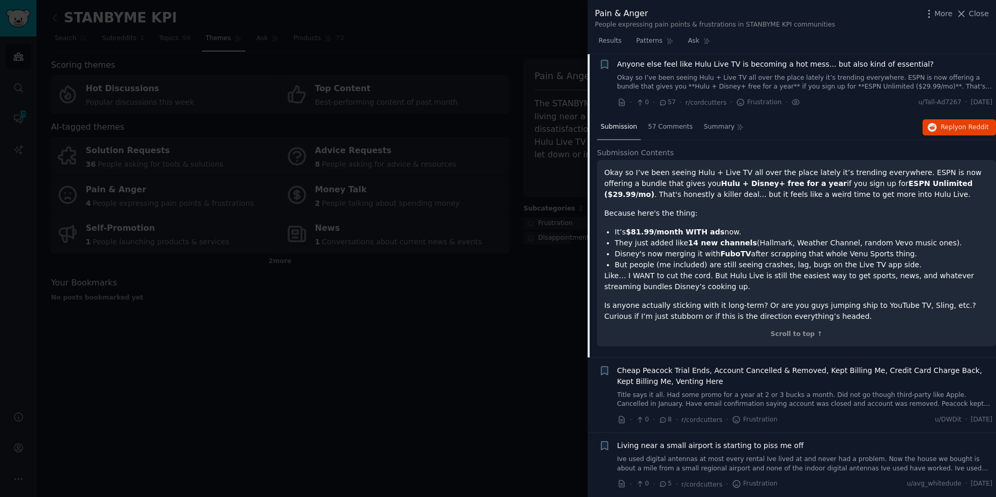
click at [791, 370] on span "Cheap Peacock Trial Ends, Account Cancelled & Removed, Kept Billing Me, Credit …" at bounding box center [805, 376] width 376 height 22
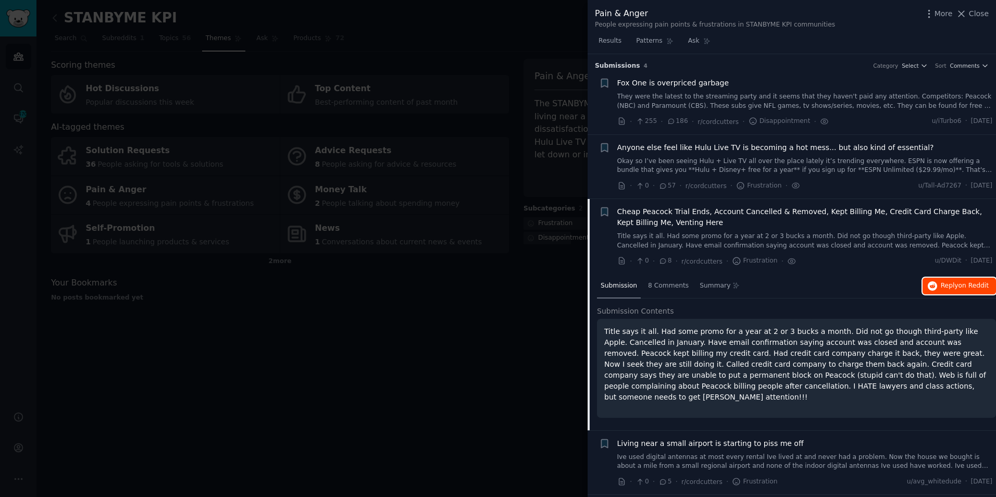
click at [965, 283] on span "on Reddit" at bounding box center [974, 285] width 30 height 7
click at [791, 443] on div "Living near a small airport is starting to piss me off" at bounding box center [805, 443] width 376 height 11
click at [759, 443] on span "Living near a small airport is starting to piss me off" at bounding box center [710, 443] width 187 height 11
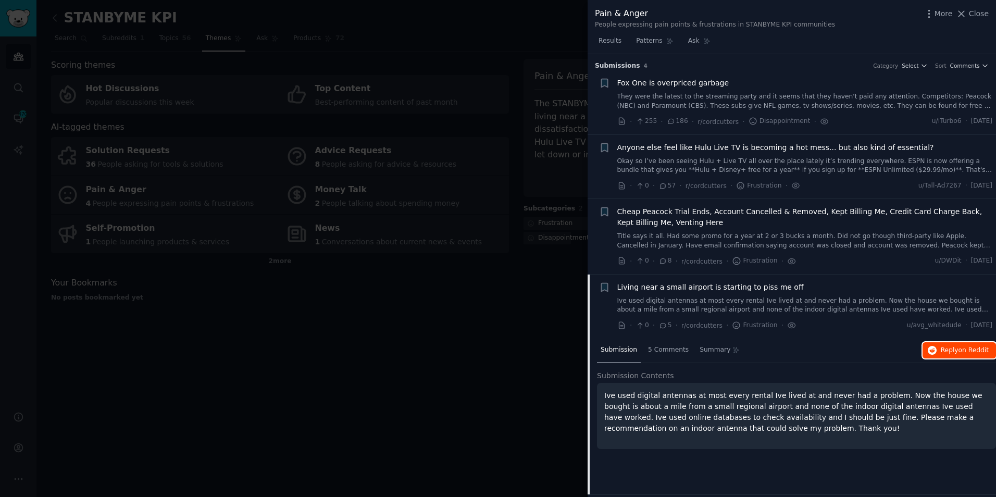
click at [955, 342] on button "Reply on Reddit" at bounding box center [959, 350] width 73 height 17
click at [839, 235] on link "Title says it all. Had some promo for a year at 2 or 3 bucks a month. Did not g…" at bounding box center [805, 241] width 376 height 18
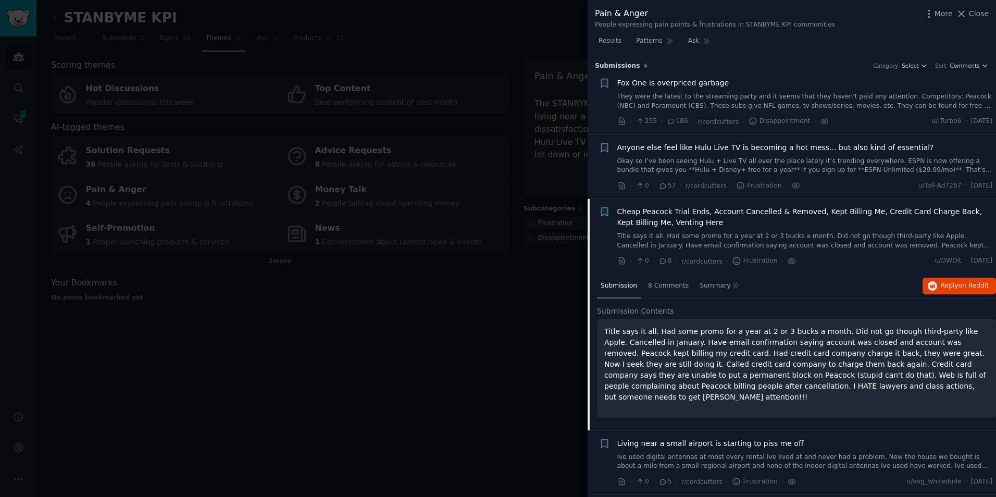
click at [839, 235] on link "Title says it all. Had some promo for a year at 2 or 3 bucks a month. Did not g…" at bounding box center [805, 241] width 376 height 18
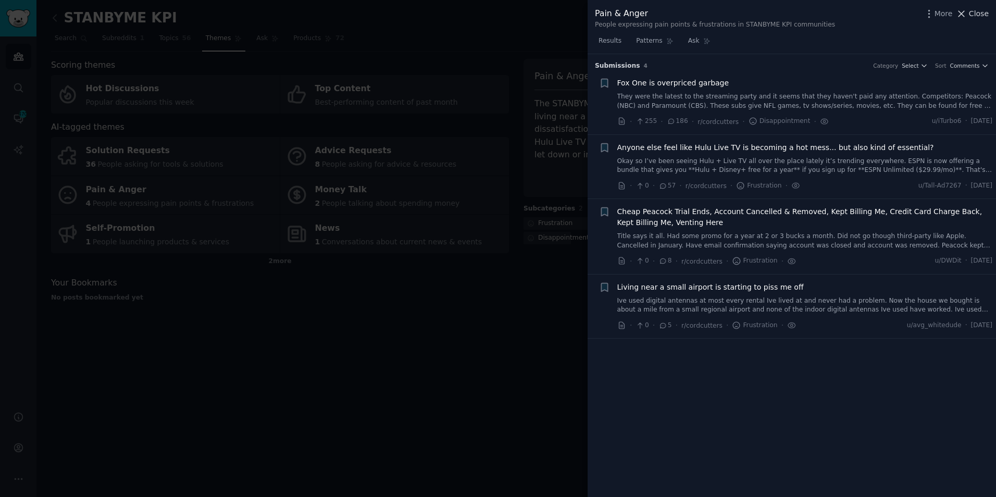
click at [974, 16] on span "Close" at bounding box center [979, 13] width 20 height 11
